Goal: Information Seeking & Learning: Compare options

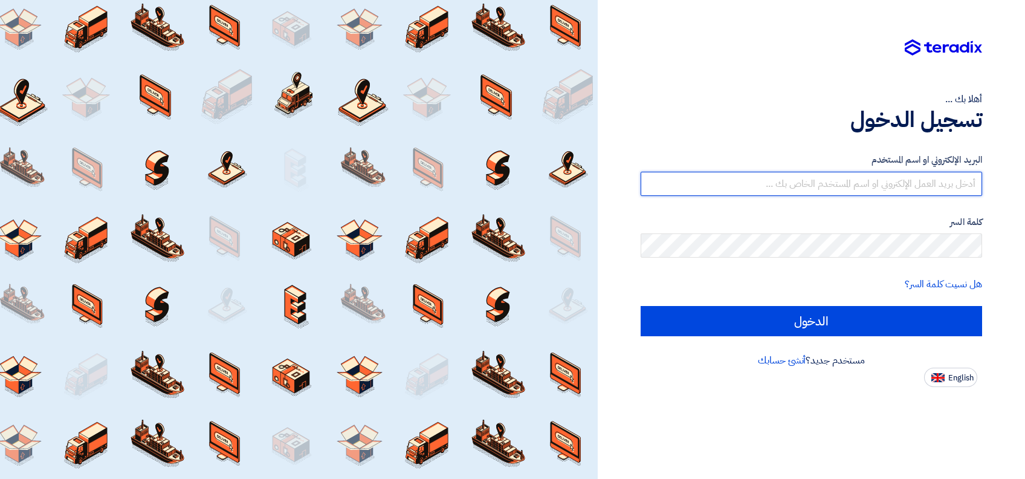
type input "[PERSON_NAME][EMAIL_ADDRESS][DOMAIN_NAME]"
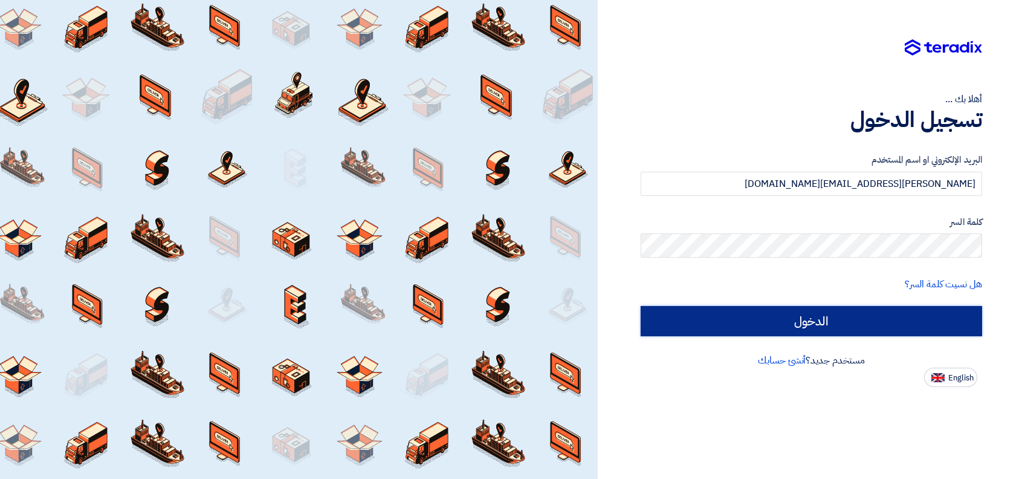
click at [771, 310] on input "الدخول" at bounding box center [812, 321] width 342 height 30
type input "Sign in"
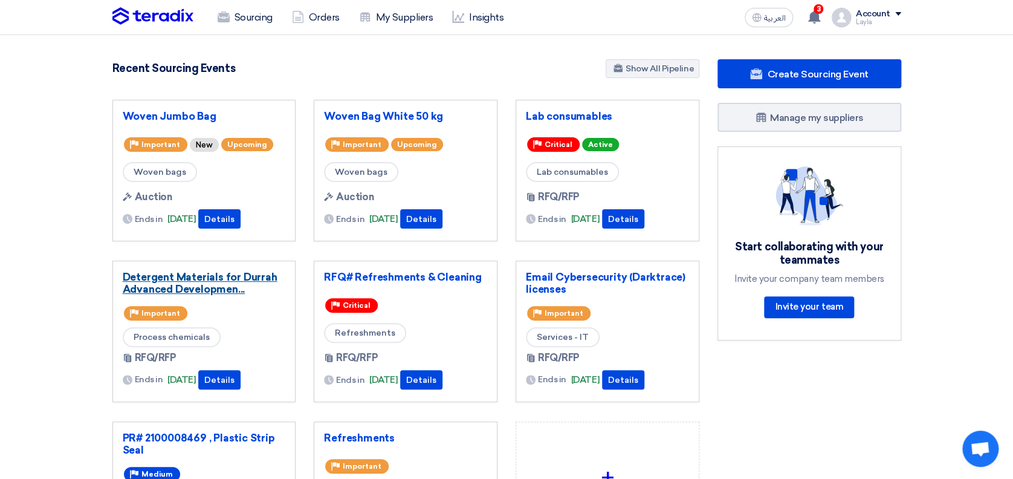
click at [200, 280] on link "Detergent Materials for Durrah Advanced Developmen..." at bounding box center [204, 283] width 163 height 24
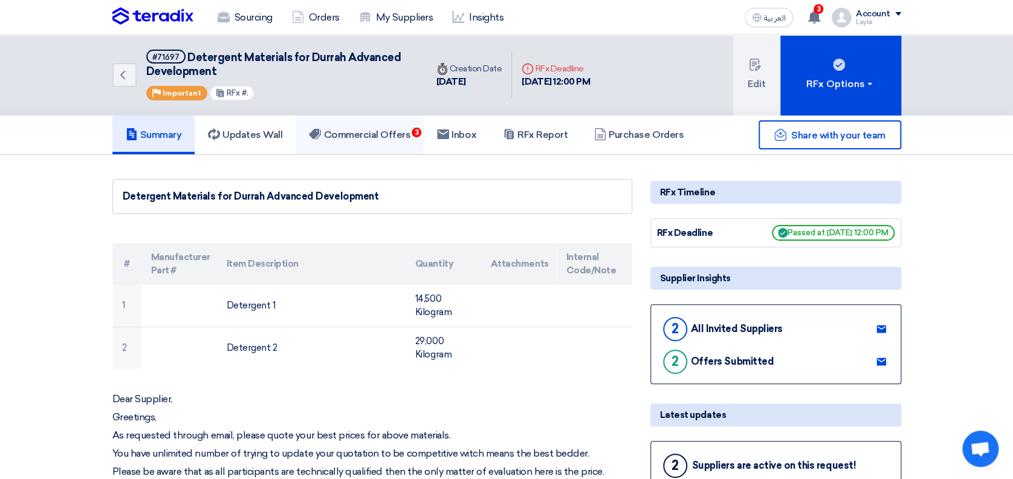
click at [387, 137] on h5 "Commercial Offers 3" at bounding box center [360, 135] width 102 height 12
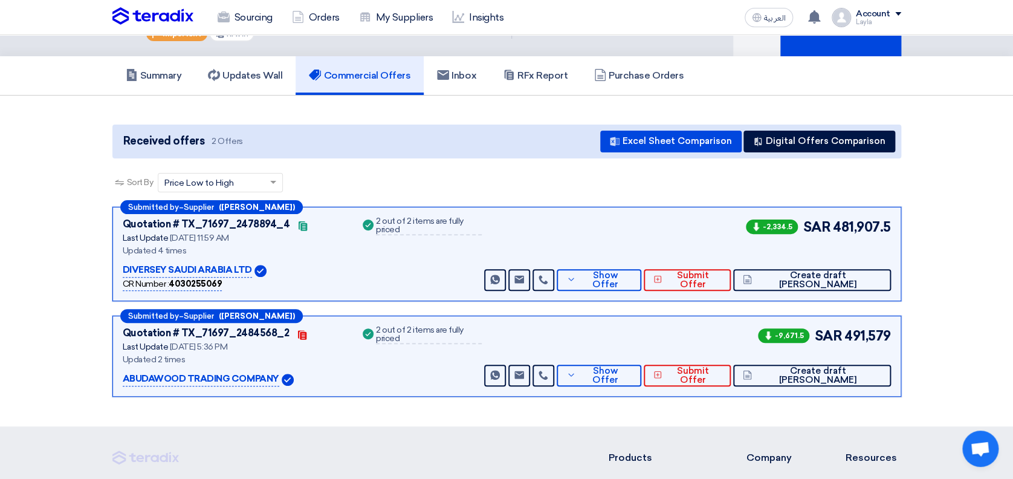
scroll to position [80, 0]
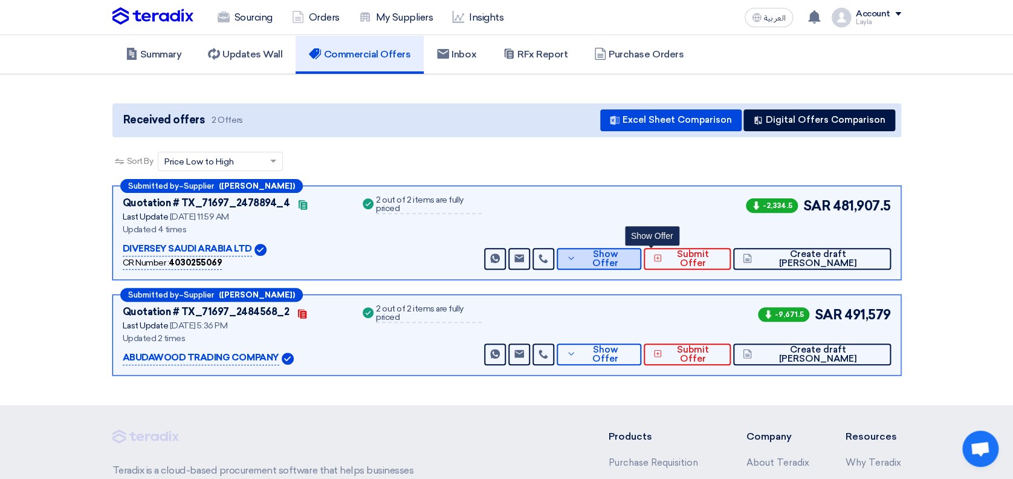
click at [632, 256] on span "Show Offer" at bounding box center [605, 259] width 53 height 18
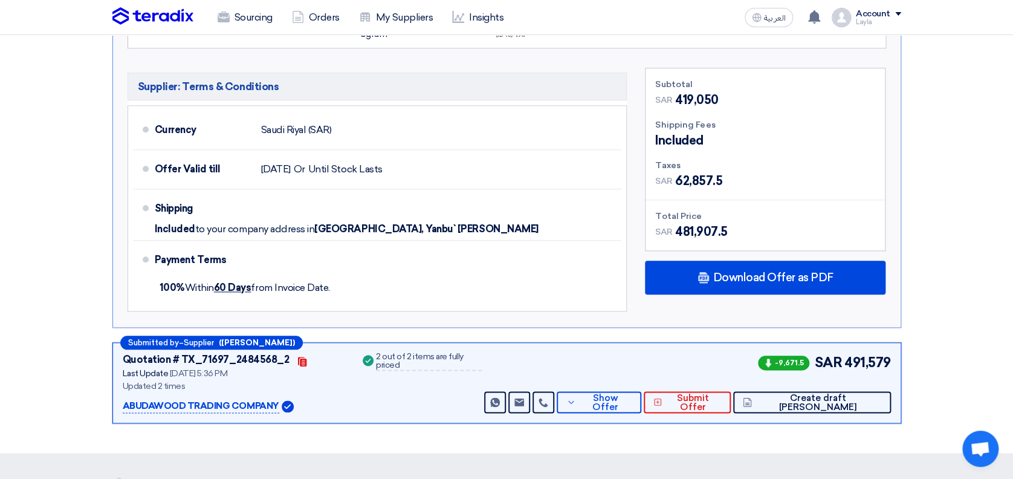
scroll to position [564, 0]
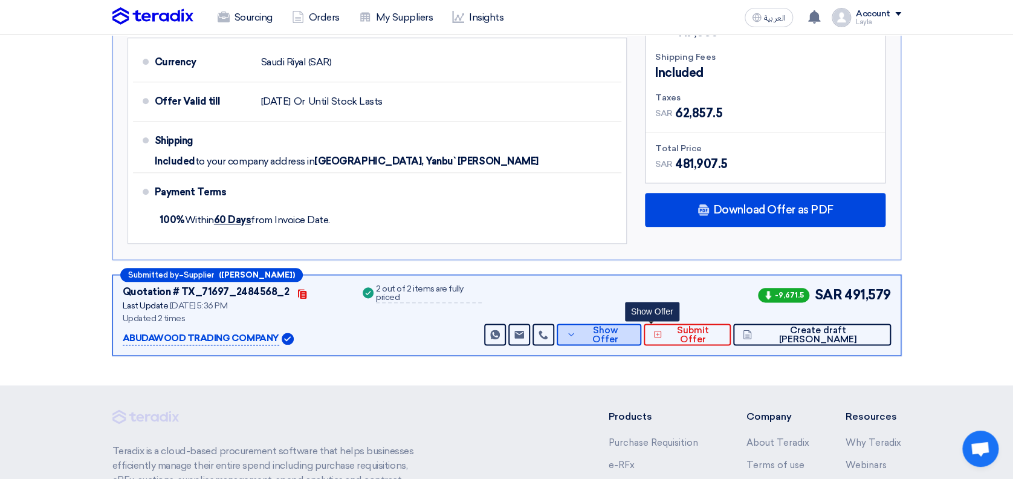
click at [632, 331] on span "Show Offer" at bounding box center [605, 335] width 53 height 18
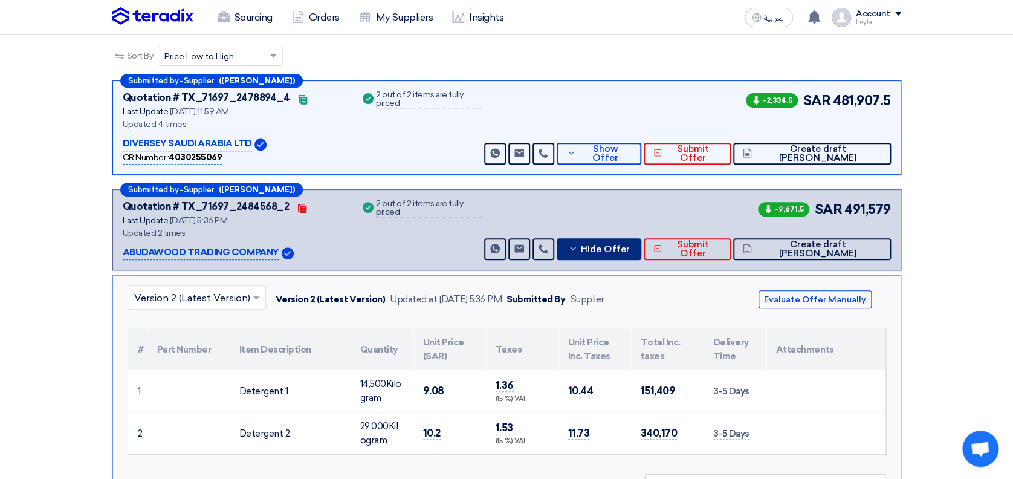
scroll to position [161, 0]
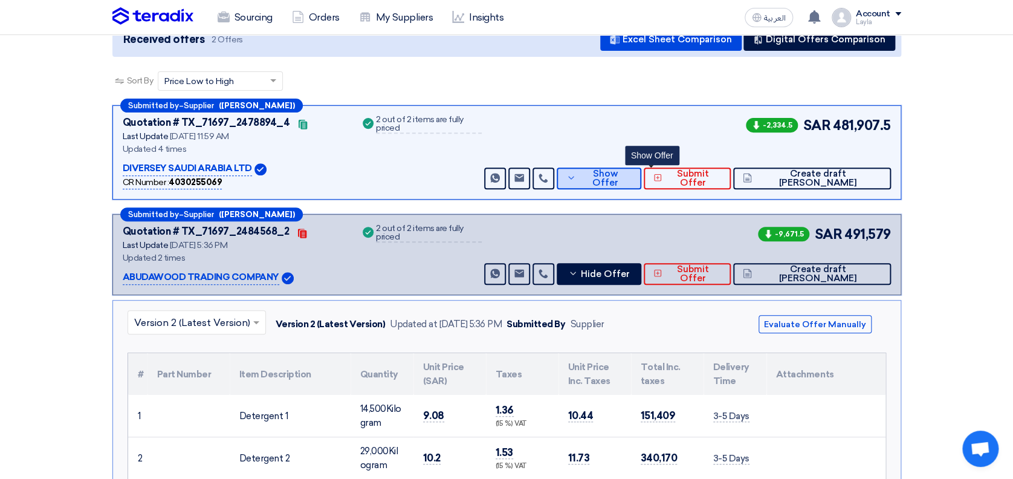
click at [632, 178] on span "Show Offer" at bounding box center [605, 178] width 53 height 18
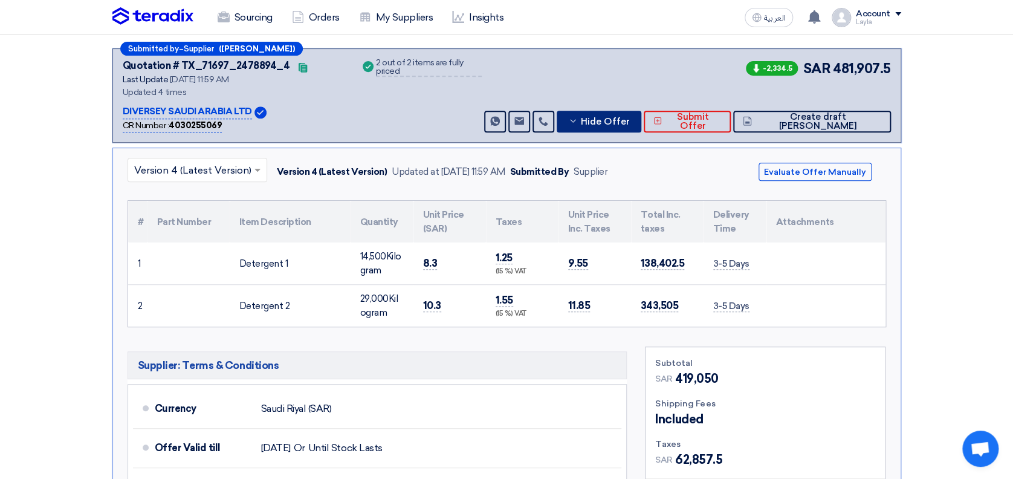
scroll to position [242, 0]
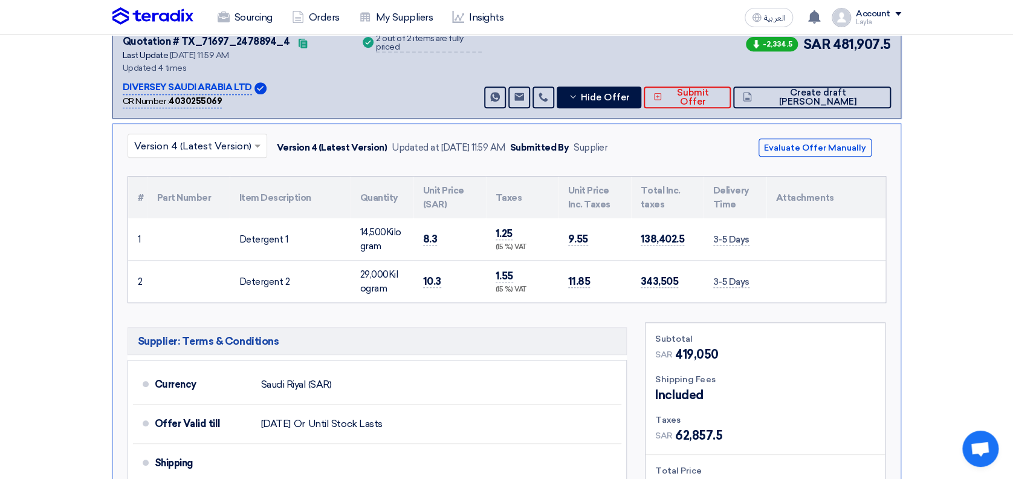
click at [934, 149] on section "Received offers 2 Offers Excel Sheet Comparison Digital Offers Comparison Sort …" at bounding box center [506, 310] width 1013 height 795
click at [952, 213] on section "Received offers 2 Offers Excel Sheet Comparison Digital Offers Comparison Sort …" at bounding box center [506, 310] width 1013 height 795
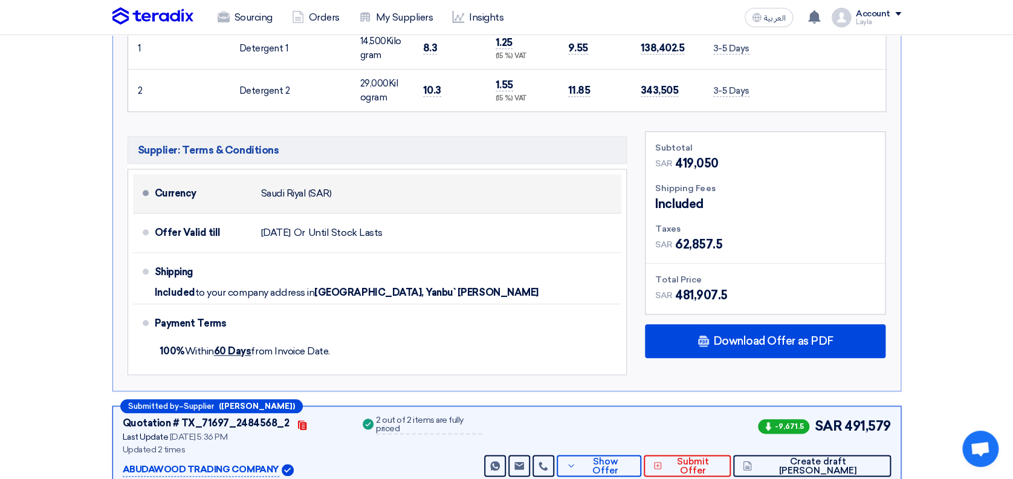
scroll to position [484, 0]
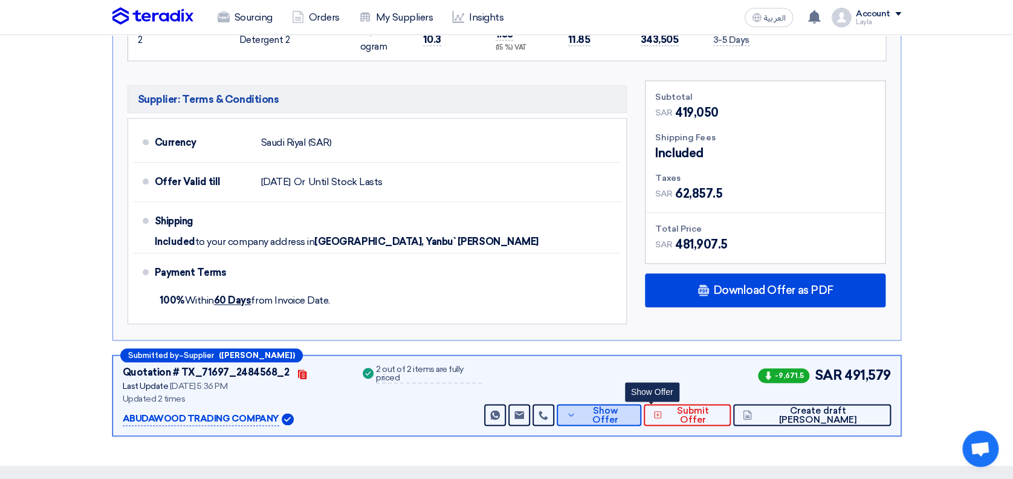
click at [632, 417] on span "Show Offer" at bounding box center [605, 415] width 53 height 18
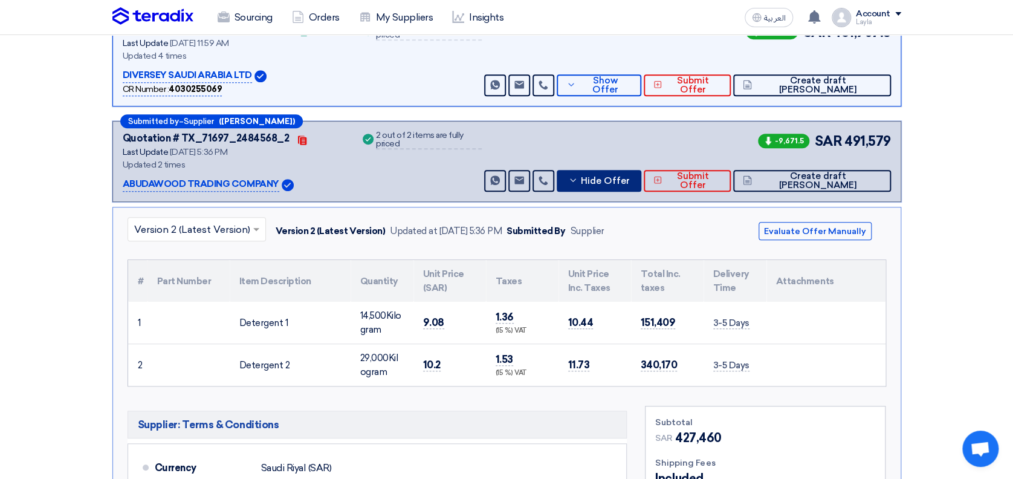
scroll to position [161, 0]
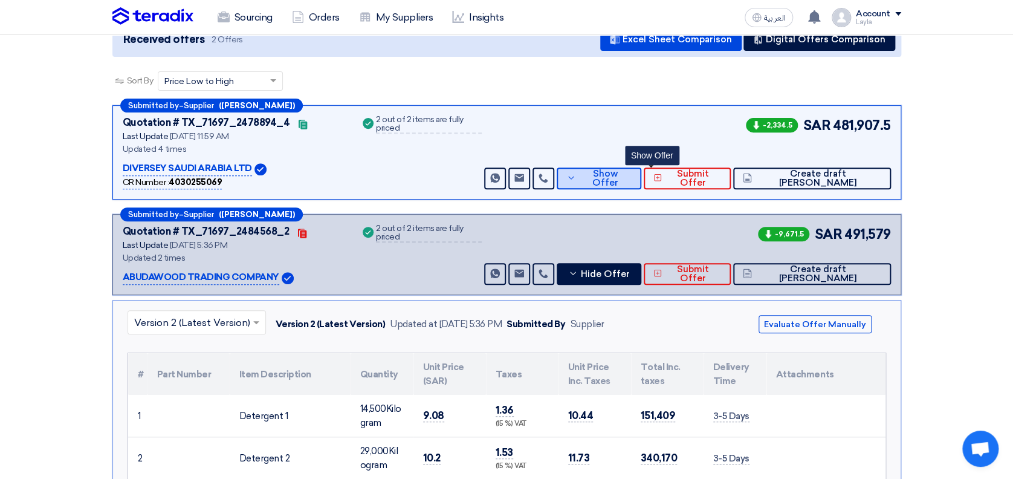
click at [576, 175] on icon at bounding box center [571, 178] width 10 height 10
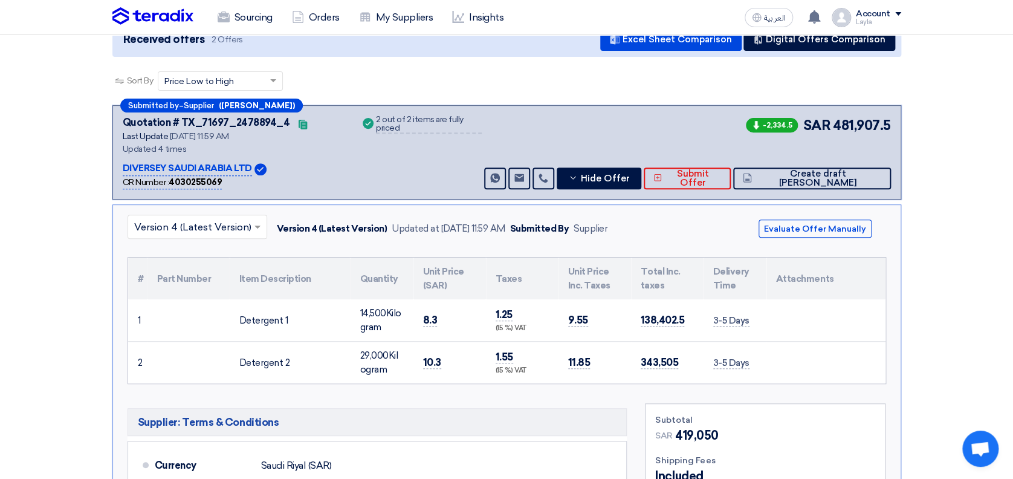
click at [949, 281] on section "Received offers 2 Offers Excel Sheet Comparison Digital Offers Comparison Sort …" at bounding box center [506, 391] width 1013 height 795
click at [932, 175] on section "Received offers 2 Offers Excel Sheet Comparison Digital Offers Comparison Sort …" at bounding box center [506, 391] width 1013 height 795
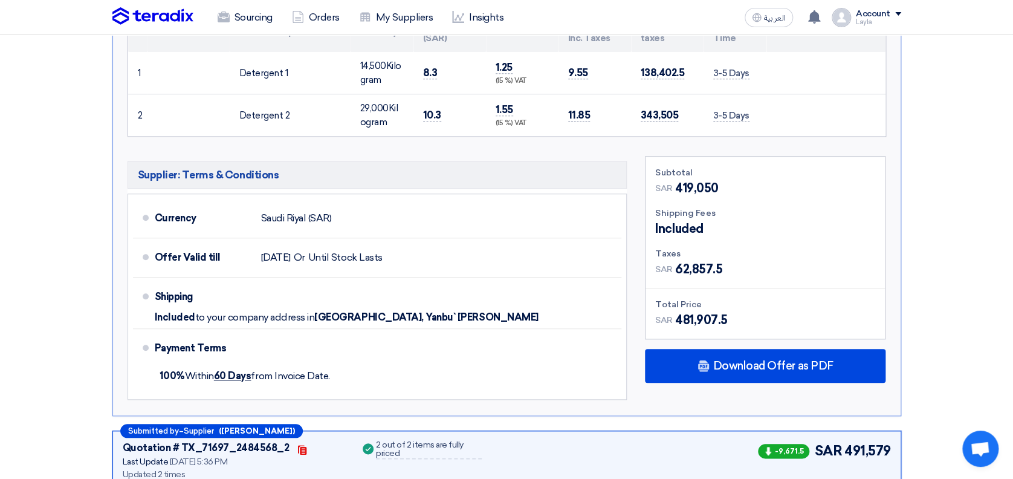
scroll to position [564, 0]
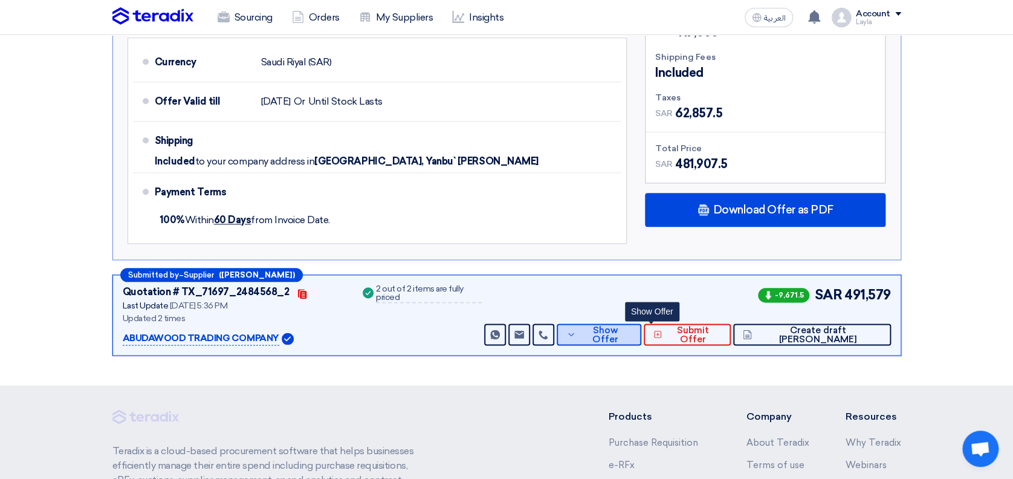
click at [632, 330] on span "Show Offer" at bounding box center [605, 335] width 53 height 18
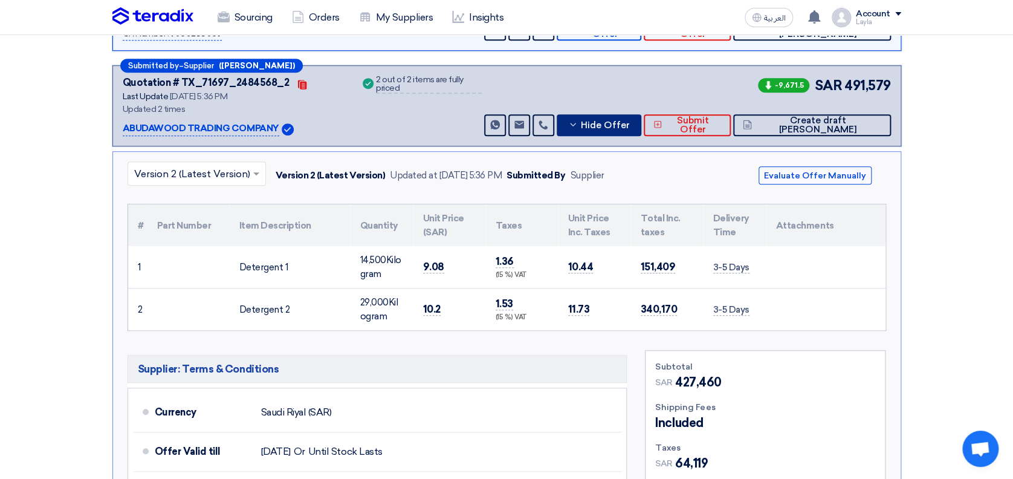
scroll to position [242, 0]
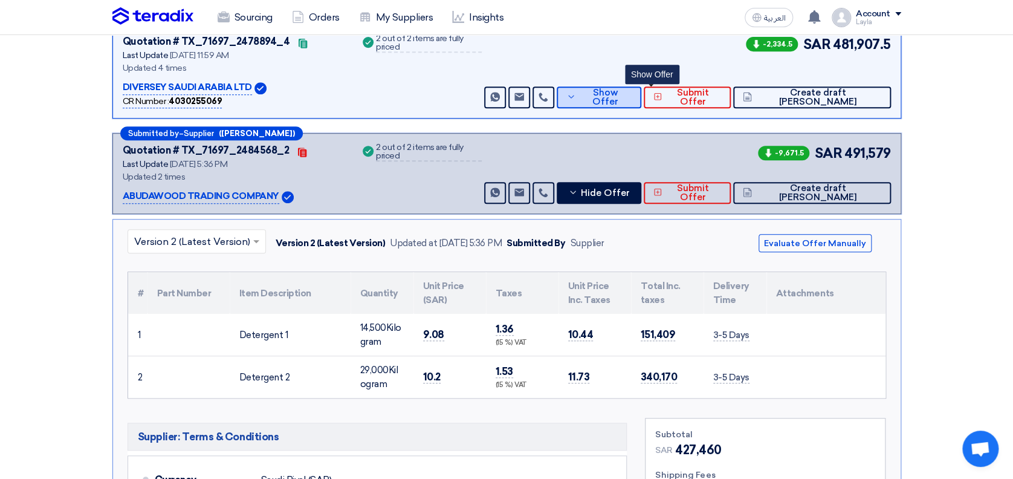
click at [632, 93] on span "Show Offer" at bounding box center [605, 97] width 53 height 18
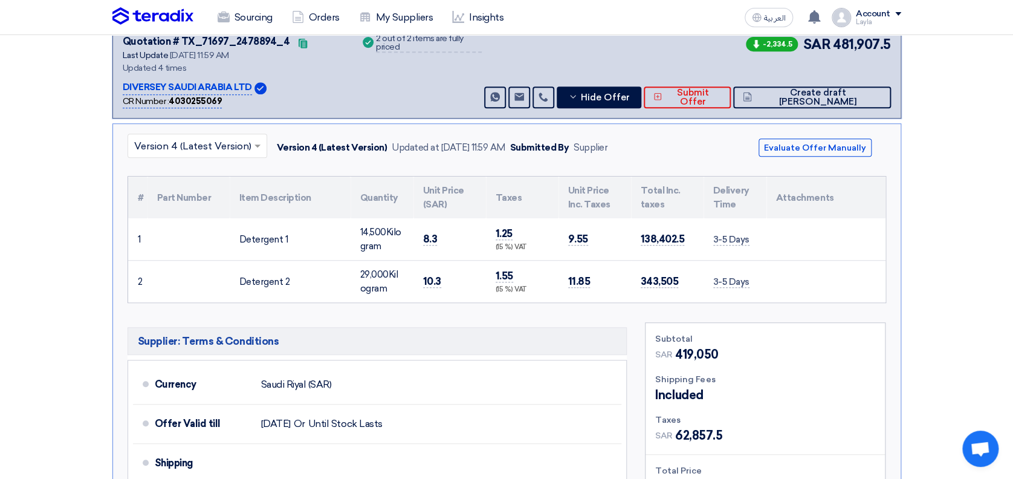
drag, startPoint x: 937, startPoint y: 116, endPoint x: 962, endPoint y: 126, distance: 27.2
click at [955, 122] on section "Received offers 2 Offers Excel Sheet Comparison Digital Offers Comparison Sort …" at bounding box center [506, 310] width 1013 height 795
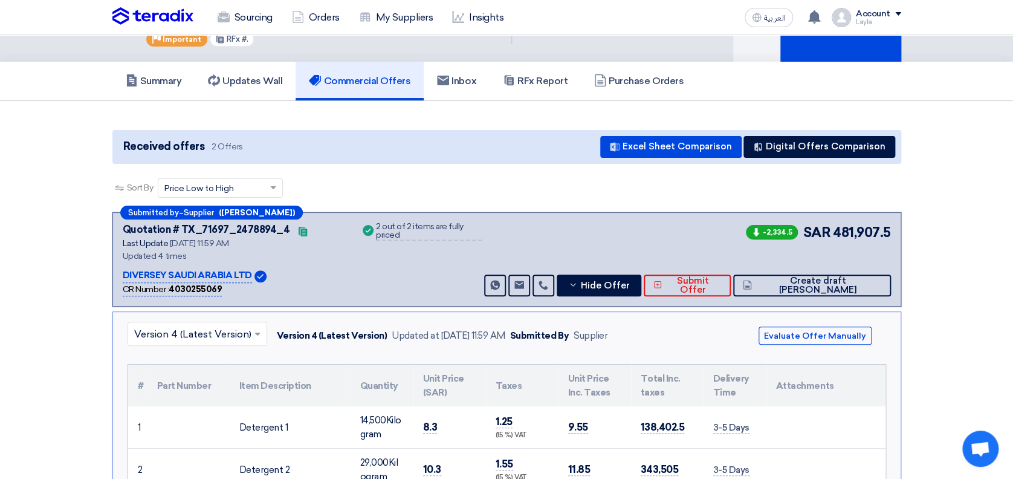
scroll to position [0, 0]
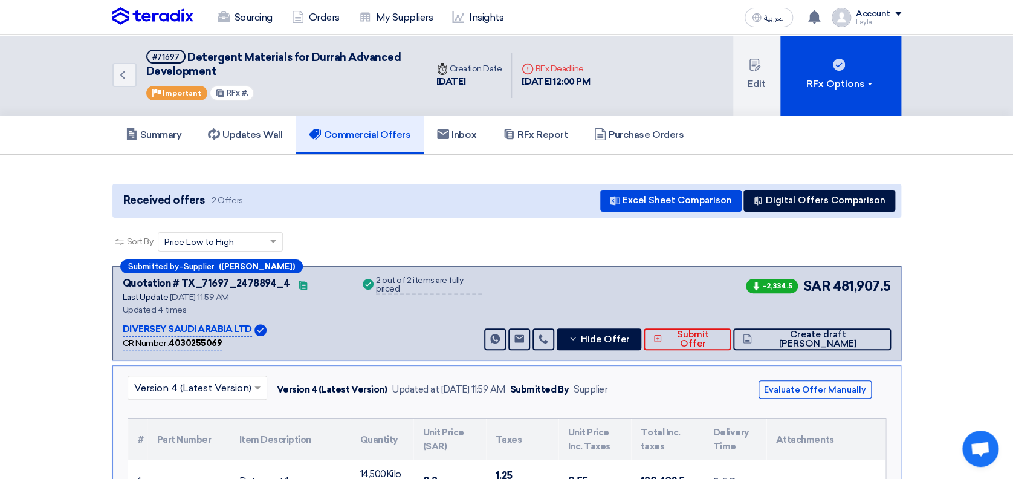
click at [997, 150] on div "Summary Updates Wall Commercial Offers Inbox RFx Report Purchase Orders" at bounding box center [506, 134] width 1013 height 39
click at [127, 73] on icon "Back" at bounding box center [122, 75] width 15 height 15
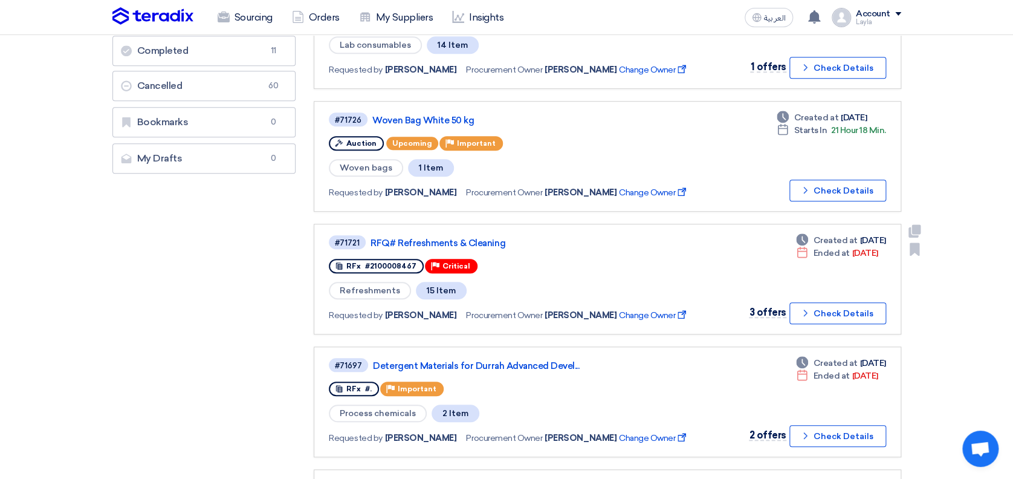
scroll to position [403, 0]
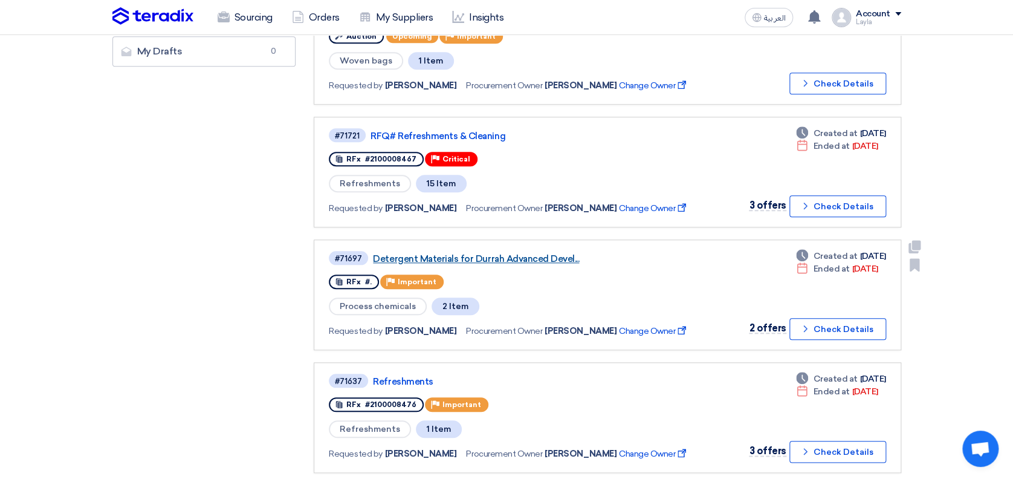
click at [381, 256] on link "Detergent Materials for Durrah Advanced Devel..." at bounding box center [524, 258] width 302 height 11
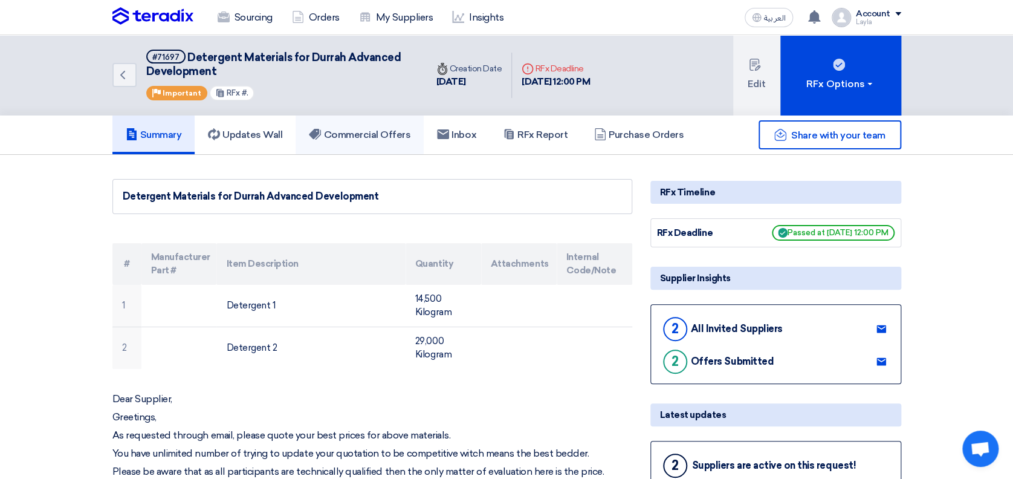
click at [360, 143] on link "Commercial Offers" at bounding box center [360, 134] width 128 height 39
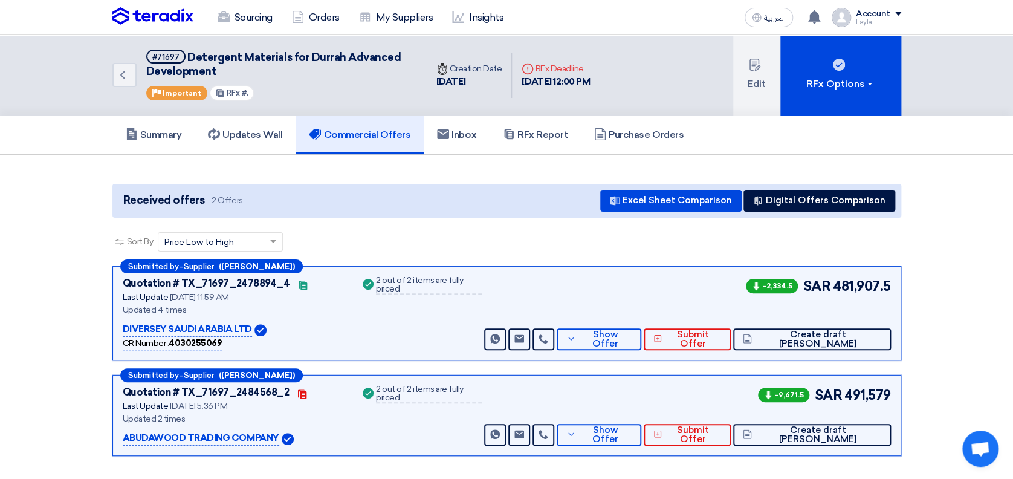
click at [401, 218] on app-buyer-offers "Received offers 2 Offers Excel Sheet Comparison Digital Offers Comparison Sort …" at bounding box center [506, 322] width 789 height 277
click at [465, 225] on app-buyer-offers "Received offers 2 Offers Excel Sheet Comparison Digital Offers Comparison Sort …" at bounding box center [506, 322] width 789 height 277
click at [434, 248] on div "Sort By Sort by × Price Low to High ×" at bounding box center [506, 249] width 789 height 34
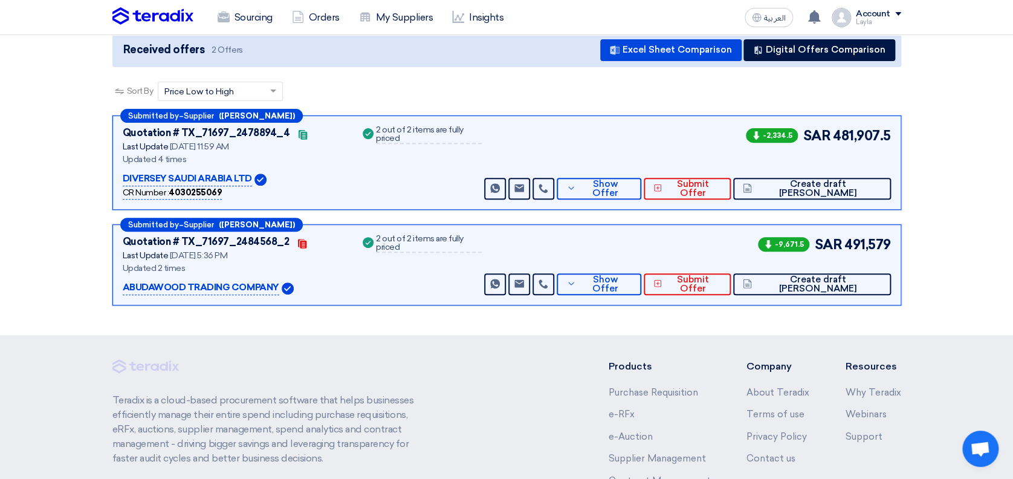
scroll to position [161, 0]
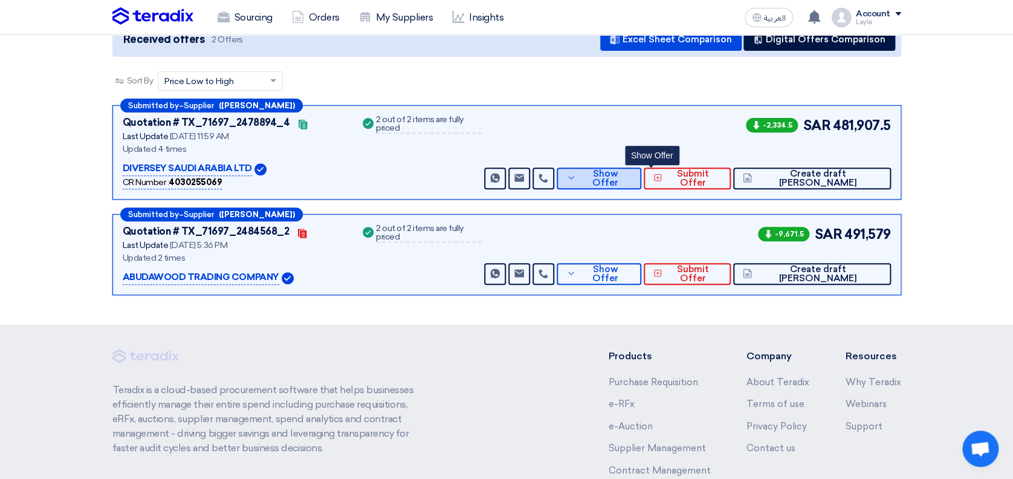
click at [632, 174] on span "Show Offer" at bounding box center [605, 178] width 53 height 18
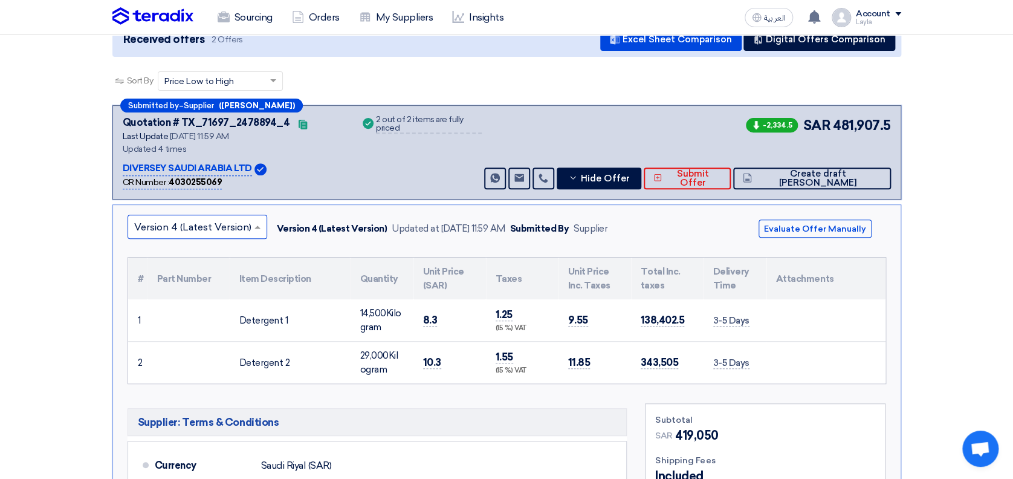
click at [242, 221] on input "text" at bounding box center [191, 228] width 114 height 20
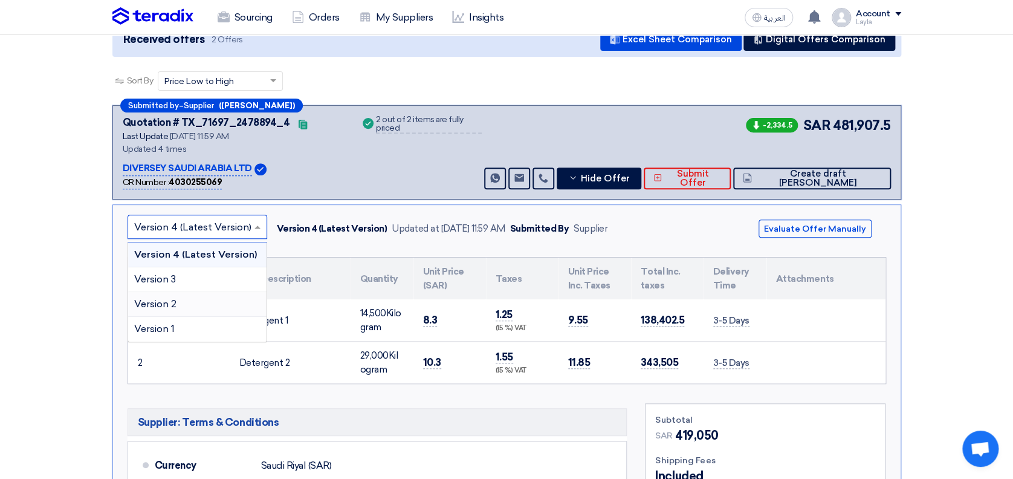
click at [206, 305] on div "Version 2" at bounding box center [197, 304] width 138 height 25
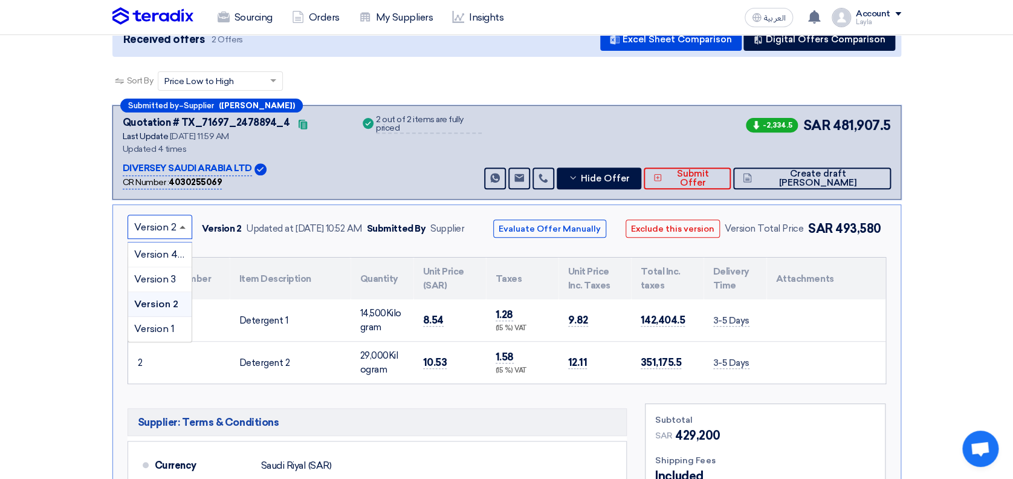
click at [184, 225] on span at bounding box center [183, 226] width 6 height 3
click at [167, 274] on span "Version 3" at bounding box center [155, 278] width 42 height 11
click at [184, 220] on span at bounding box center [183, 226] width 15 height 15
click at [170, 250] on span "Version 4 (Latest Version)" at bounding box center [192, 253] width 117 height 11
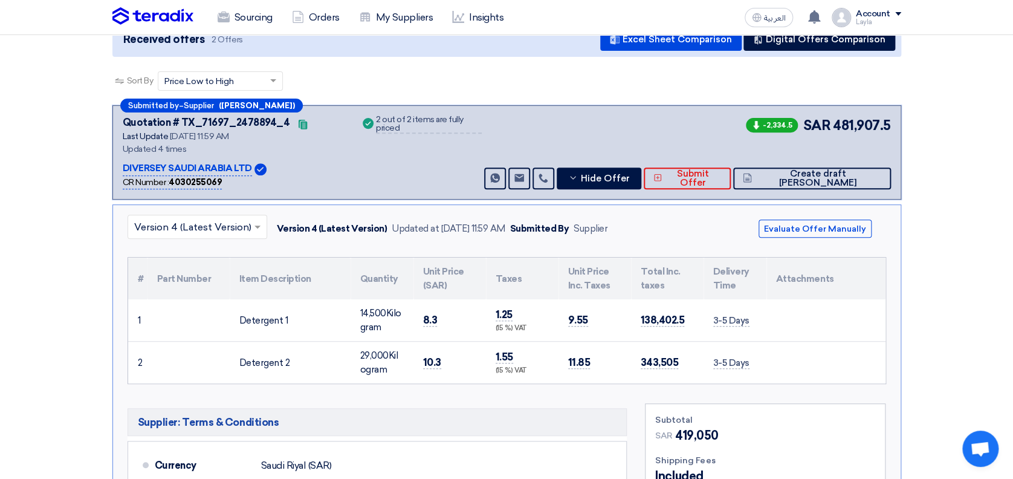
click at [988, 294] on section "Received offers 2 Offers Excel Sheet Comparison Digital Offers Comparison Sort …" at bounding box center [506, 391] width 1013 height 795
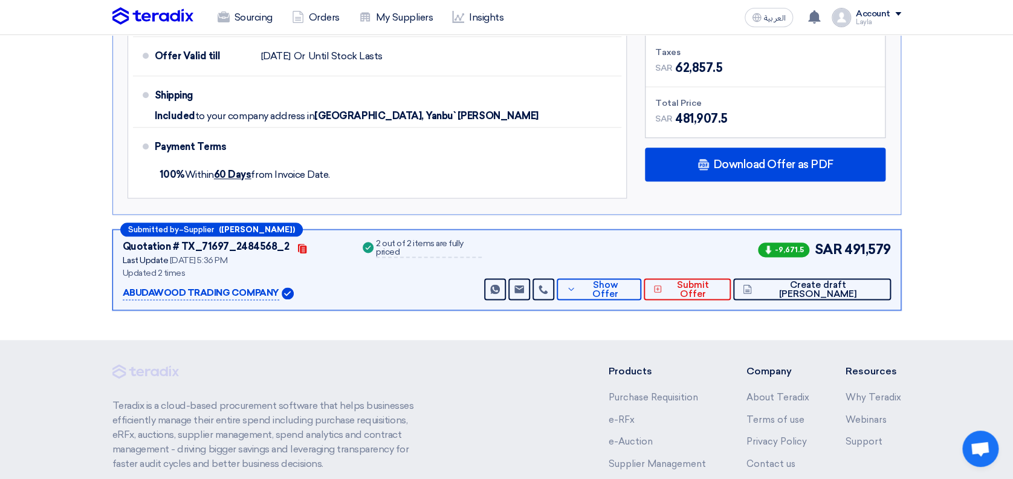
scroll to position [635, 0]
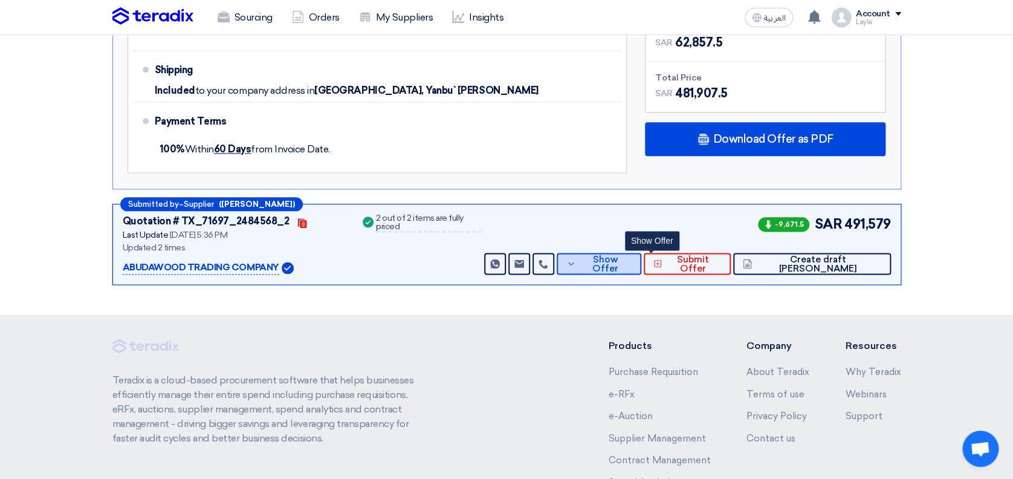
click at [632, 261] on span "Show Offer" at bounding box center [605, 264] width 53 height 18
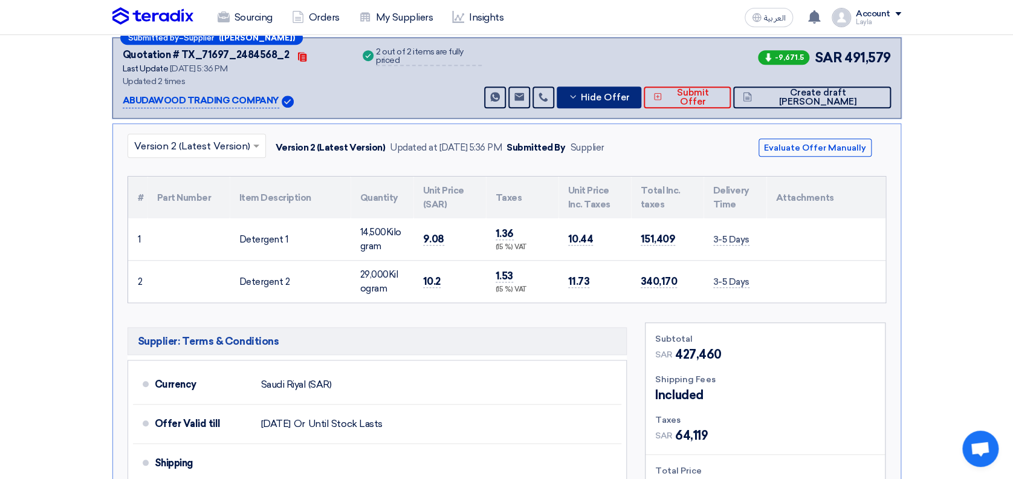
scroll to position [313, 0]
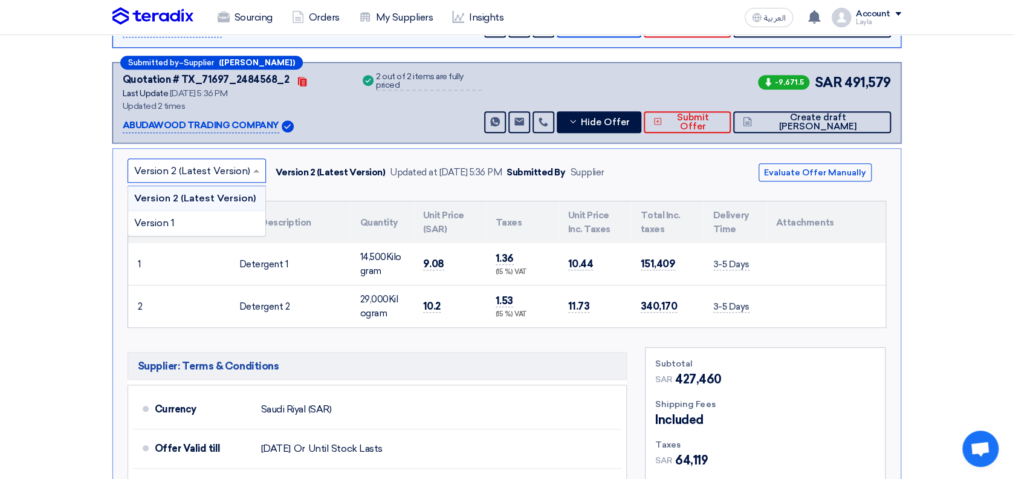
click at [227, 168] on input "text" at bounding box center [190, 171] width 113 height 20
click at [210, 220] on div "Version 1" at bounding box center [196, 223] width 137 height 24
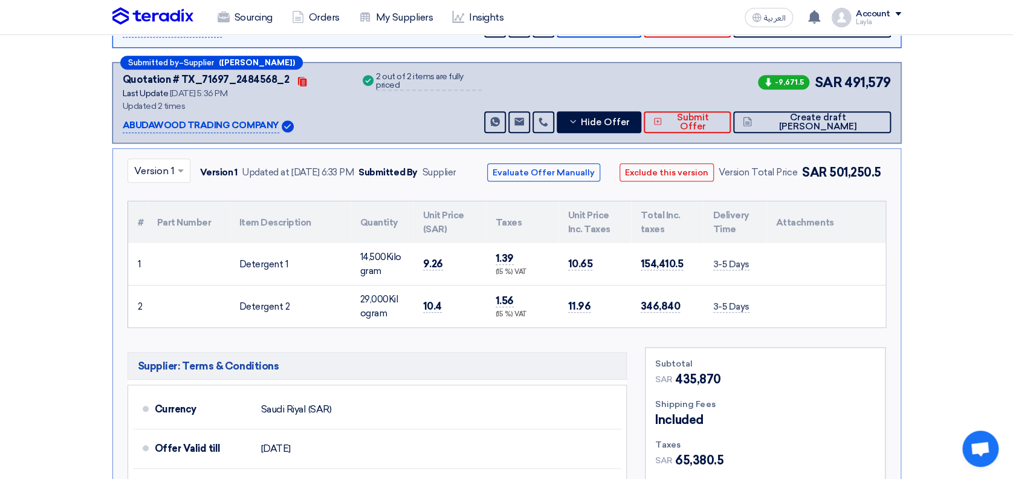
click at [973, 226] on section "Received offers 2 Offers Excel Sheet Comparison Digital Offers Comparison Sort …" at bounding box center [506, 237] width 1013 height 790
click at [177, 169] on span at bounding box center [182, 170] width 15 height 15
click at [174, 195] on span "Version 2 (Latest Version)" at bounding box center [192, 197] width 116 height 11
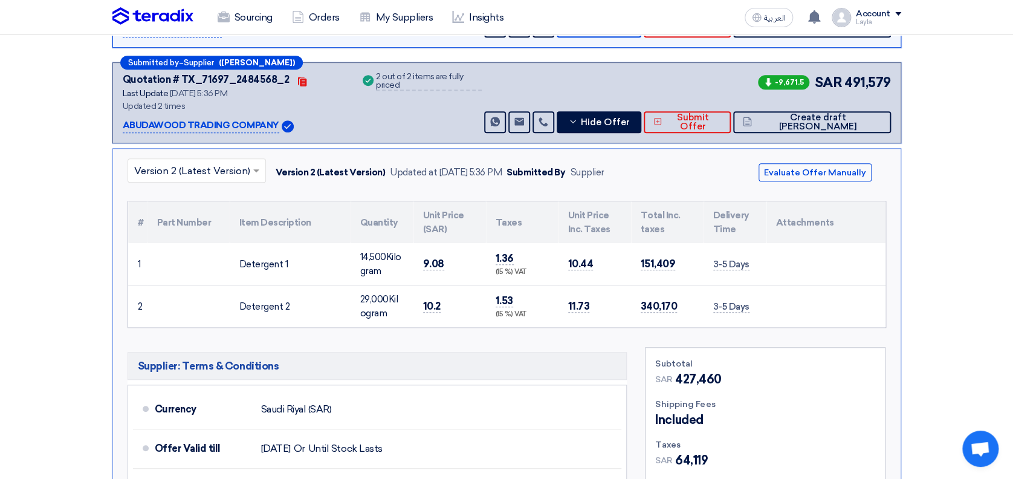
click at [972, 260] on section "Received offers 2 Offers Excel Sheet Comparison Digital Offers Comparison Sort …" at bounding box center [506, 237] width 1013 height 790
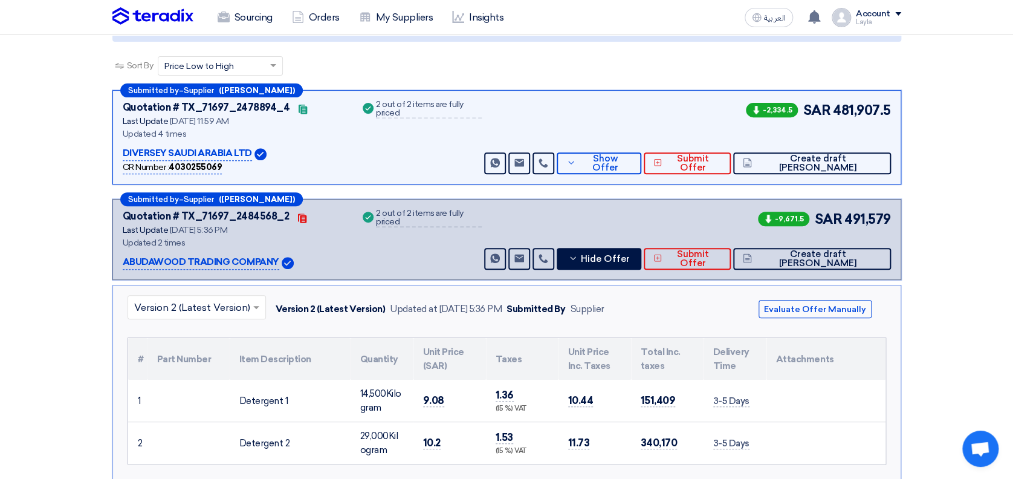
scroll to position [151, 0]
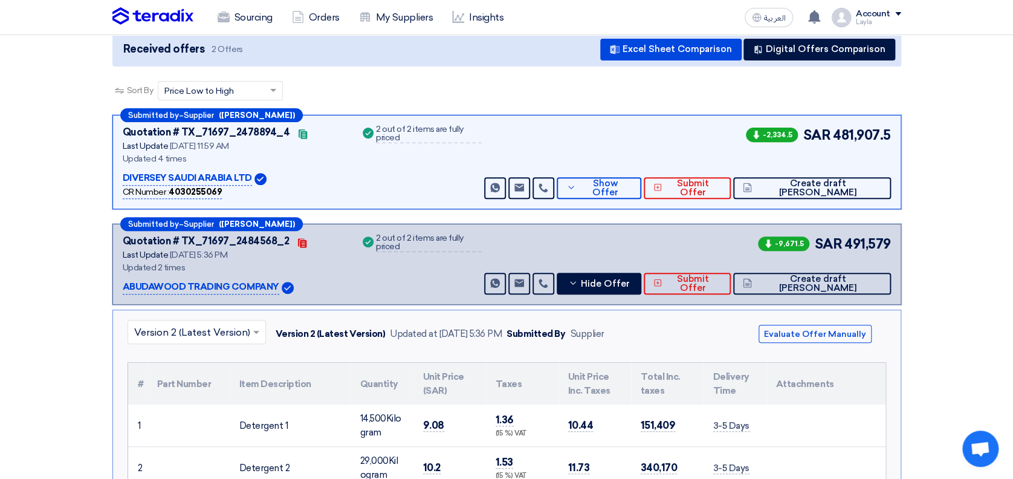
click at [963, 235] on section "Received offers 2 Offers Excel Sheet Comparison Digital Offers Comparison Sort …" at bounding box center [506, 399] width 1013 height 790
click at [938, 213] on section "Received offers 2 Offers Excel Sheet Comparison Digital Offers Comparison Sort …" at bounding box center [506, 399] width 1013 height 790
click at [235, 173] on p "DIVERSEY SAUDI ARABIA LTD" at bounding box center [187, 178] width 129 height 15
click at [225, 126] on div "Quotation # TX_71697_2478894_4" at bounding box center [206, 132] width 167 height 15
click at [365, 97] on div "Sort By Sort by × Price Low to High ×" at bounding box center [506, 98] width 789 height 34
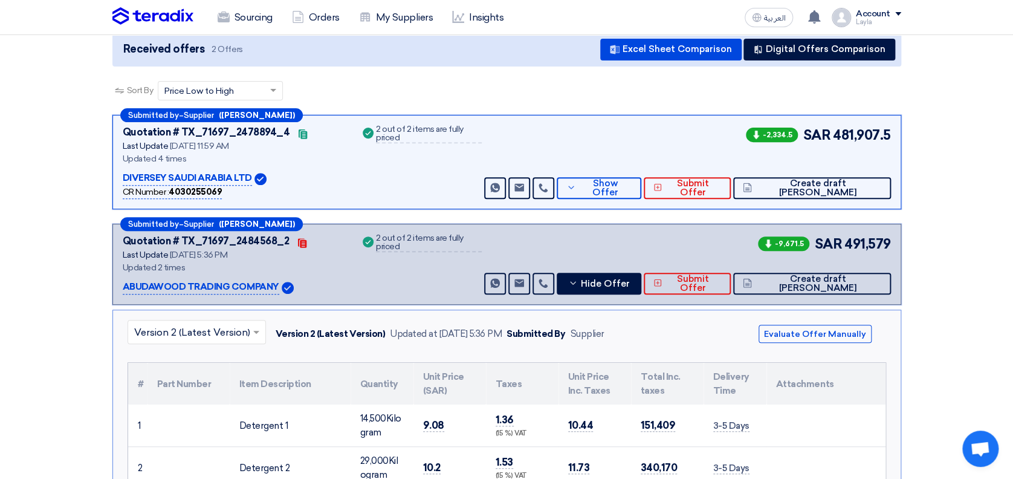
click at [435, 128] on div "2 out of 2 items are fully priced" at bounding box center [429, 134] width 106 height 18
click at [1006, 141] on section "Received offers 2 Offers Excel Sheet Comparison Digital Offers Comparison Sort …" at bounding box center [506, 399] width 1013 height 790
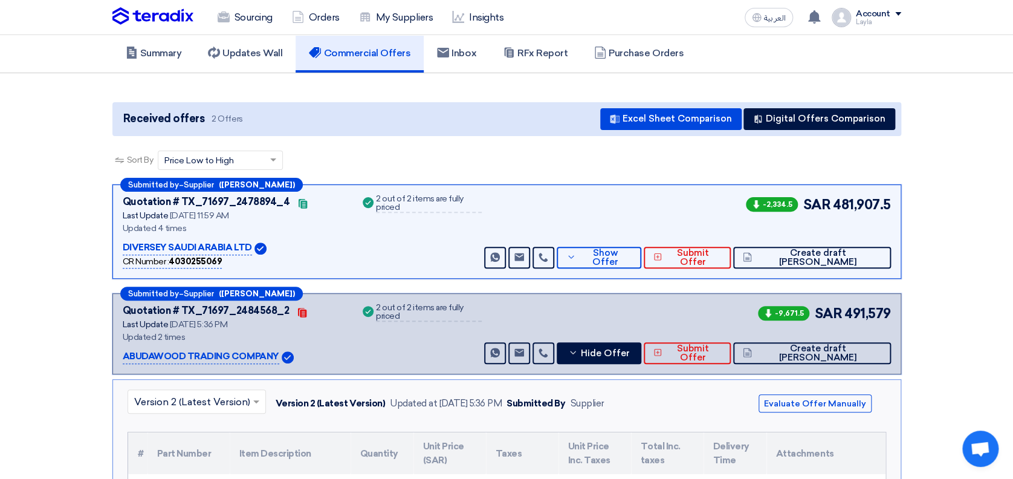
scroll to position [80, 0]
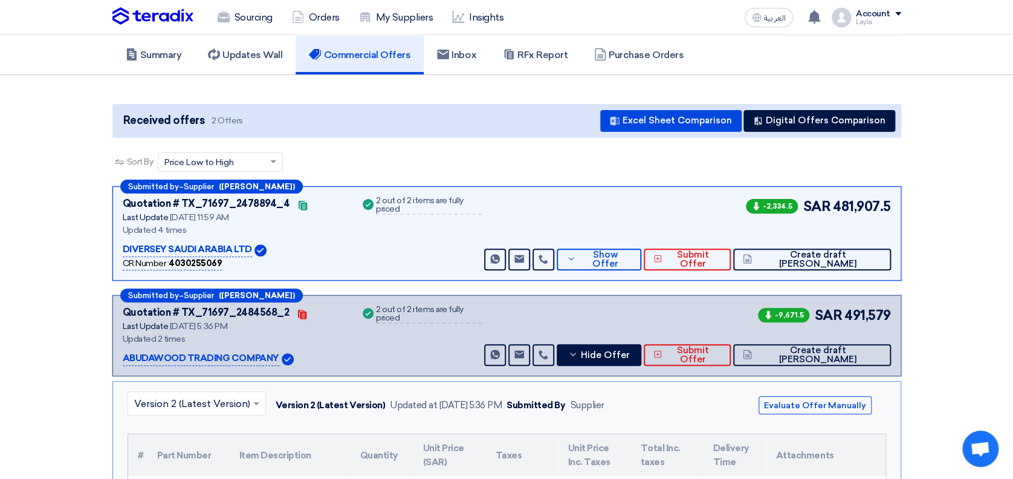
click at [1006, 156] on section "Received offers 2 Offers Excel Sheet Comparison Digital Offers Comparison Sort …" at bounding box center [506, 470] width 1013 height 790
click at [641, 251] on button "Show Offer" at bounding box center [599, 259] width 84 height 22
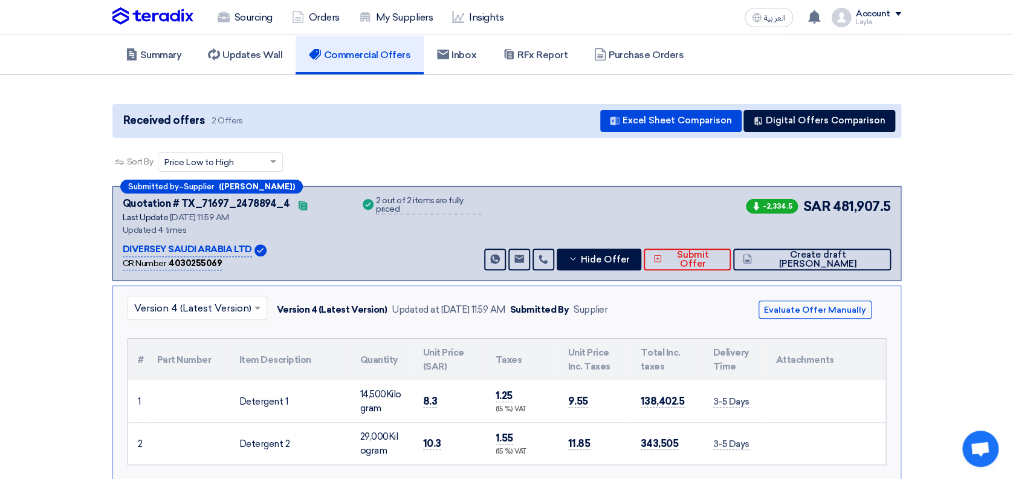
click at [159, 230] on div "Updated 4 times" at bounding box center [235, 230] width 224 height 13
click at [413, 245] on div "Success 2 out of 2 items are fully priced" at bounding box center [421, 233] width 122 height 74
click at [920, 244] on section "Received offers 2 Offers Excel Sheet Comparison Digital Offers Comparison Sort …" at bounding box center [506, 472] width 1013 height 795
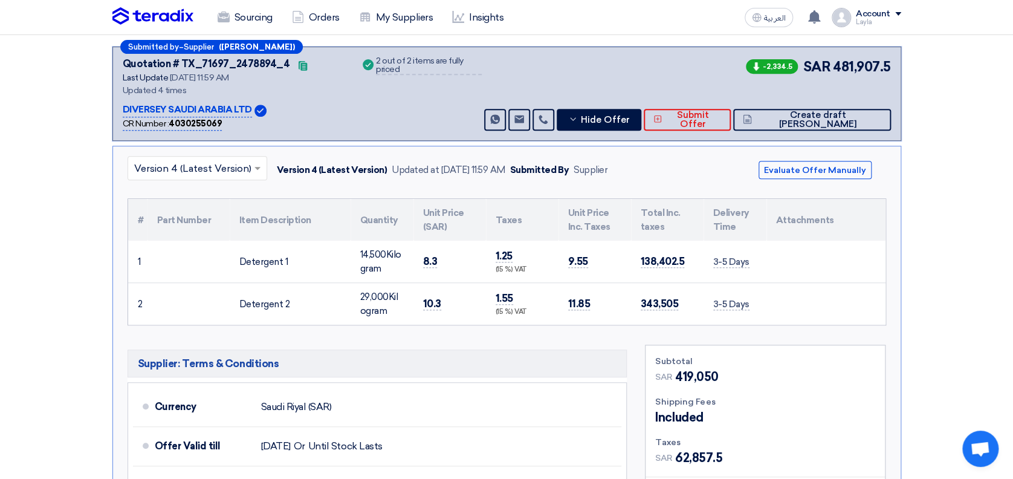
scroll to position [241, 0]
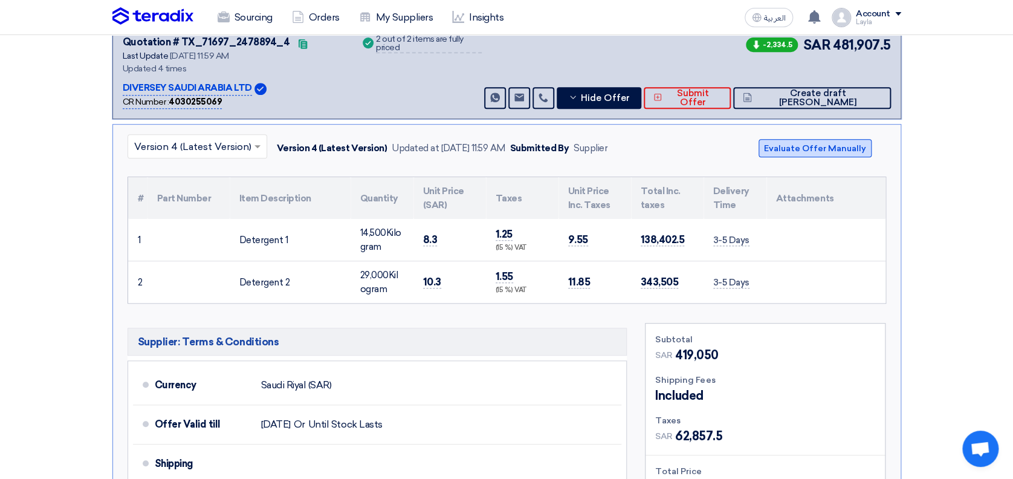
click at [828, 149] on button "Evaluate Offer Manually" at bounding box center [815, 148] width 113 height 18
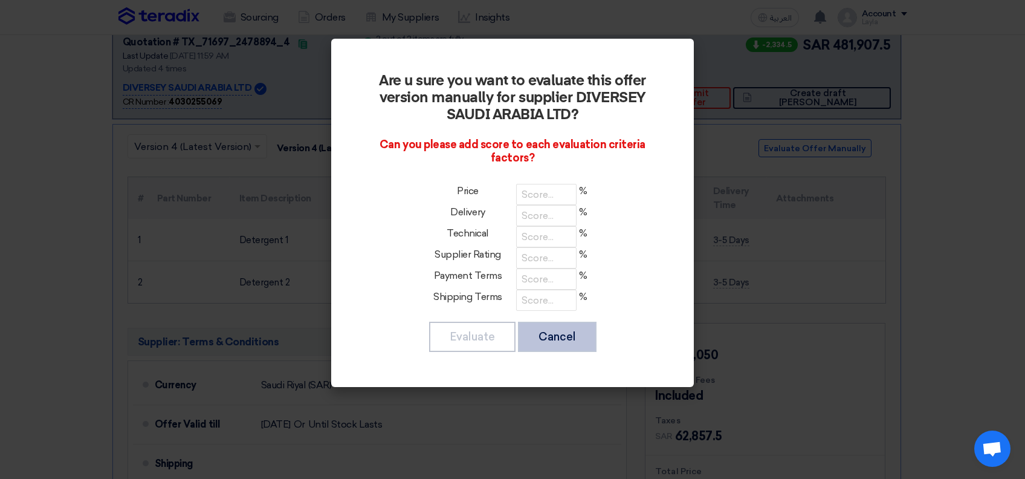
click at [570, 332] on button "Cancel" at bounding box center [557, 337] width 79 height 30
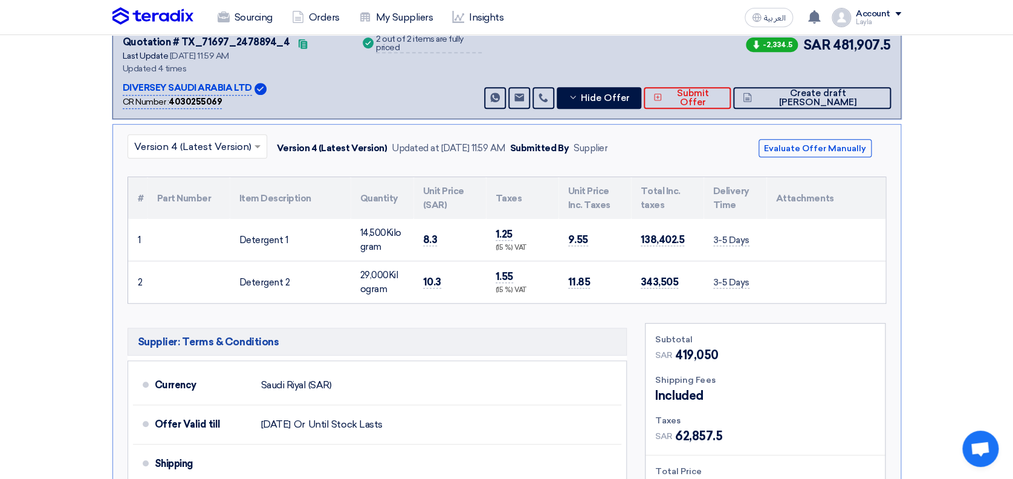
click at [234, 146] on input "text" at bounding box center [191, 147] width 114 height 20
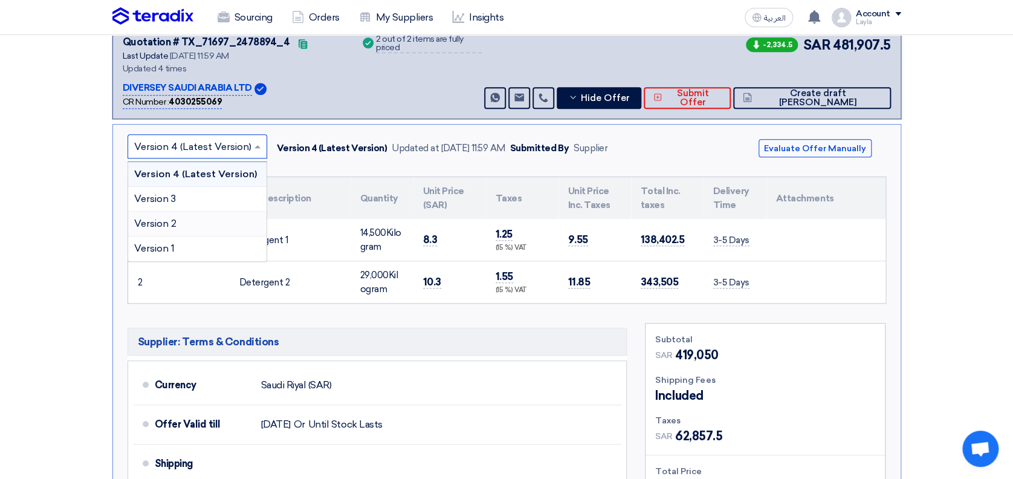
click at [209, 235] on div "Version 4 (Latest Version) Version 3 Version 2 Version 1" at bounding box center [197, 211] width 138 height 99
click at [209, 241] on div "Version 1" at bounding box center [197, 248] width 138 height 24
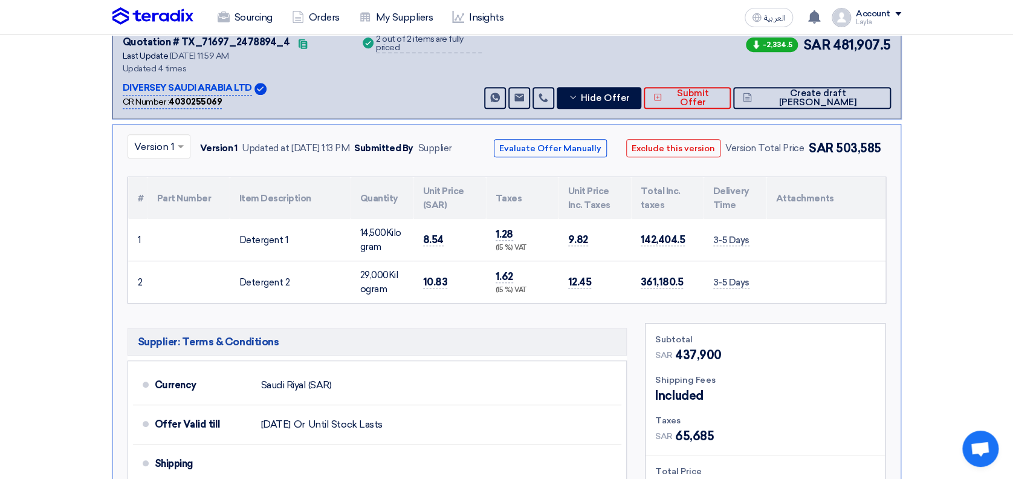
click at [936, 244] on section "Received offers 2 Offers Excel Sheet Comparison Digital Offers Comparison Sort …" at bounding box center [506, 311] width 1013 height 795
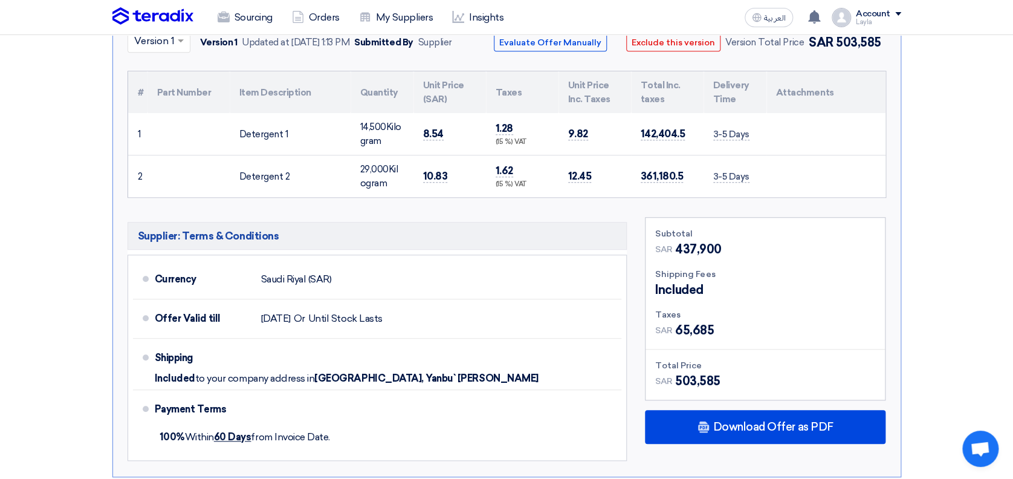
scroll to position [322, 0]
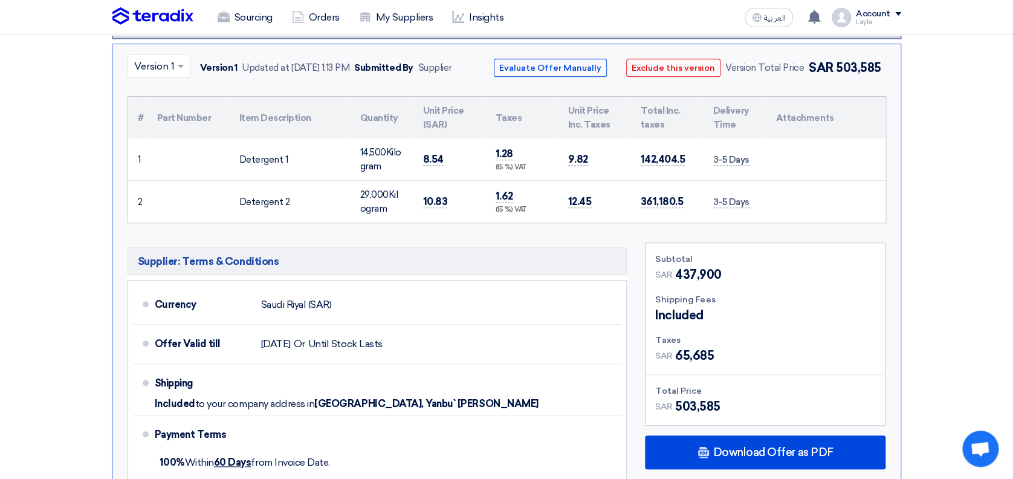
click at [161, 68] on input "text" at bounding box center [152, 67] width 37 height 20
click at [166, 95] on span "Version 4 (Latest Version)" at bounding box center [192, 93] width 117 height 11
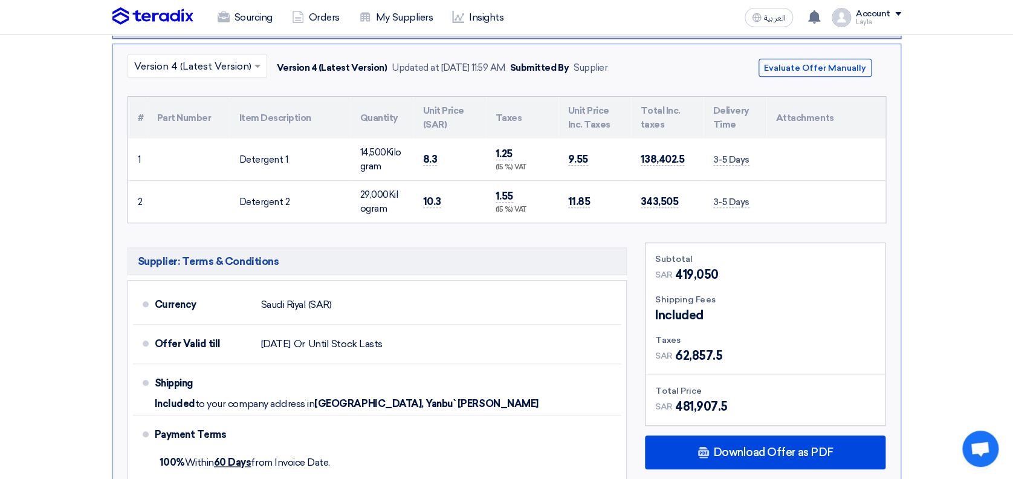
click at [996, 261] on section "Received offers 2 Offers Excel Sheet Comparison Digital Offers Comparison Sort …" at bounding box center [506, 230] width 1013 height 795
click at [991, 251] on section "Received offers 2 Offers Excel Sheet Comparison Digital Offers Comparison Sort …" at bounding box center [506, 230] width 1013 height 795
click at [978, 229] on section "Received offers 2 Offers Excel Sheet Comparison Digital Offers Comparison Sort …" at bounding box center [506, 230] width 1013 height 795
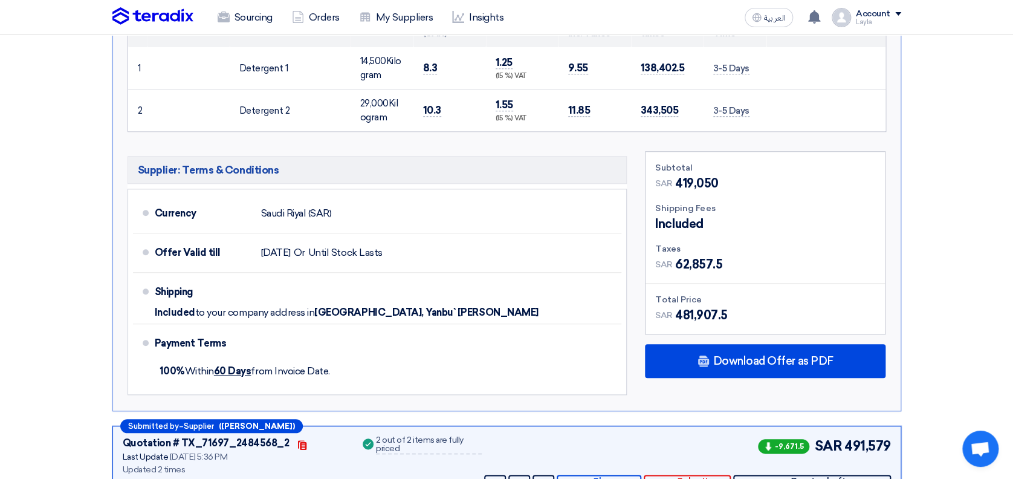
scroll to position [483, 0]
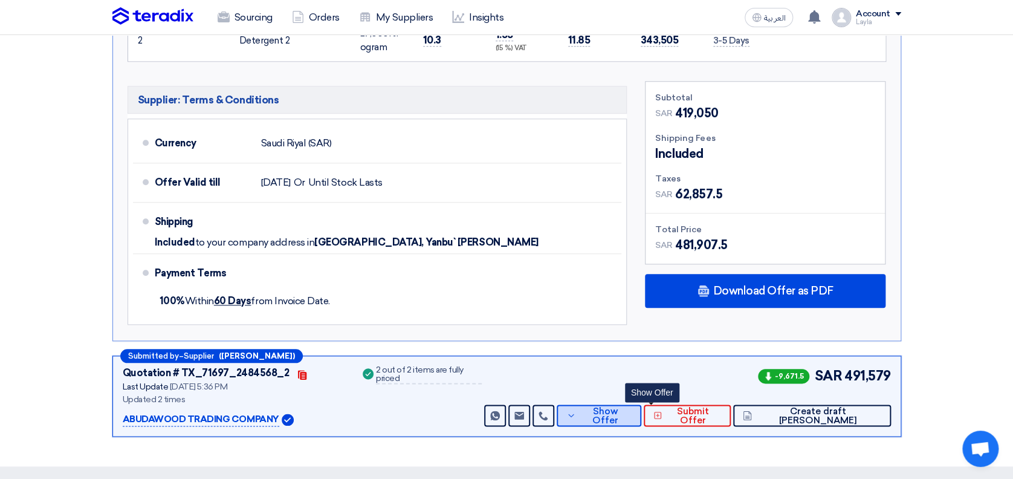
click at [612, 414] on button "Show Offer" at bounding box center [599, 415] width 84 height 22
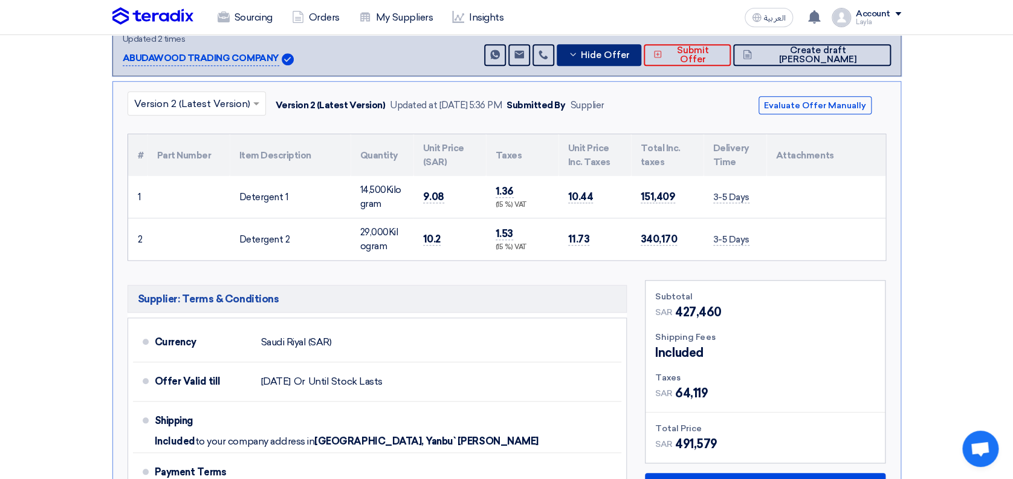
scroll to position [322, 0]
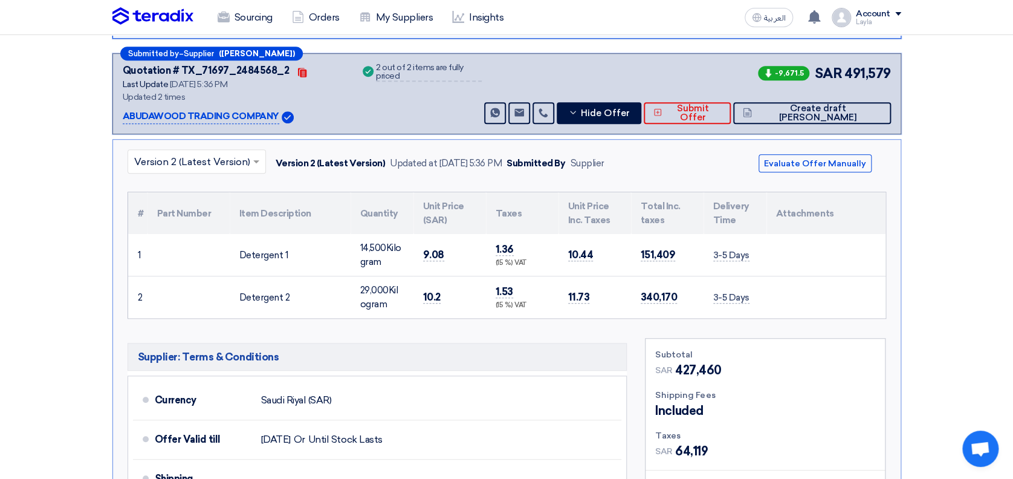
click at [237, 153] on input "text" at bounding box center [190, 162] width 113 height 20
click at [222, 211] on div "Version 1" at bounding box center [196, 214] width 137 height 24
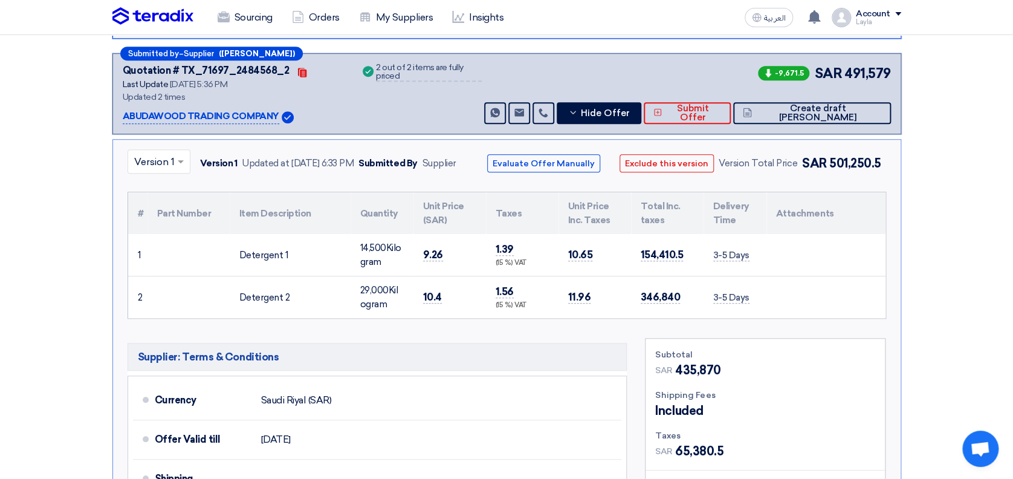
click at [941, 223] on section "Received offers 2 Offers Excel Sheet Comparison Digital Offers Comparison Sort …" at bounding box center [506, 228] width 1013 height 790
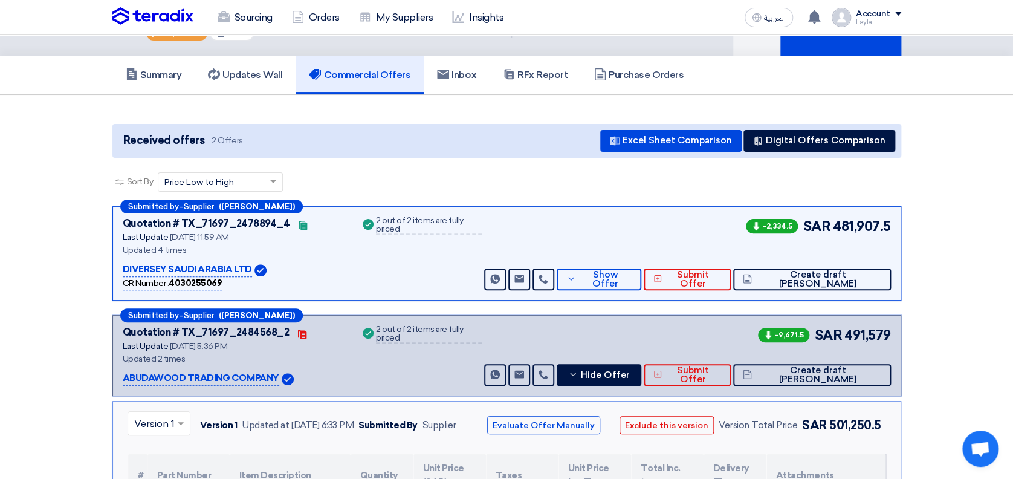
scroll to position [161, 0]
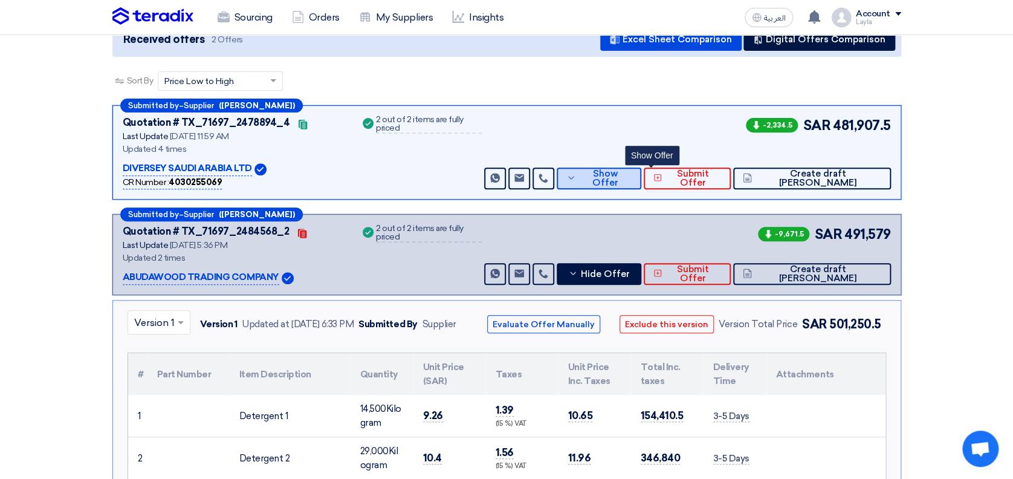
drag, startPoint x: 623, startPoint y: 181, endPoint x: 462, endPoint y: 174, distance: 161.0
click at [620, 181] on button "Show Offer" at bounding box center [599, 178] width 84 height 22
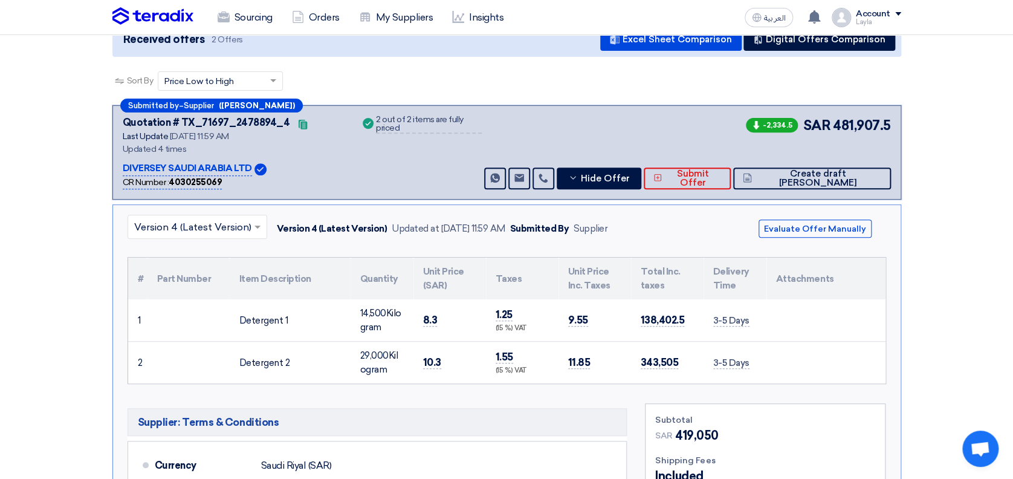
click at [181, 219] on input "text" at bounding box center [191, 228] width 114 height 20
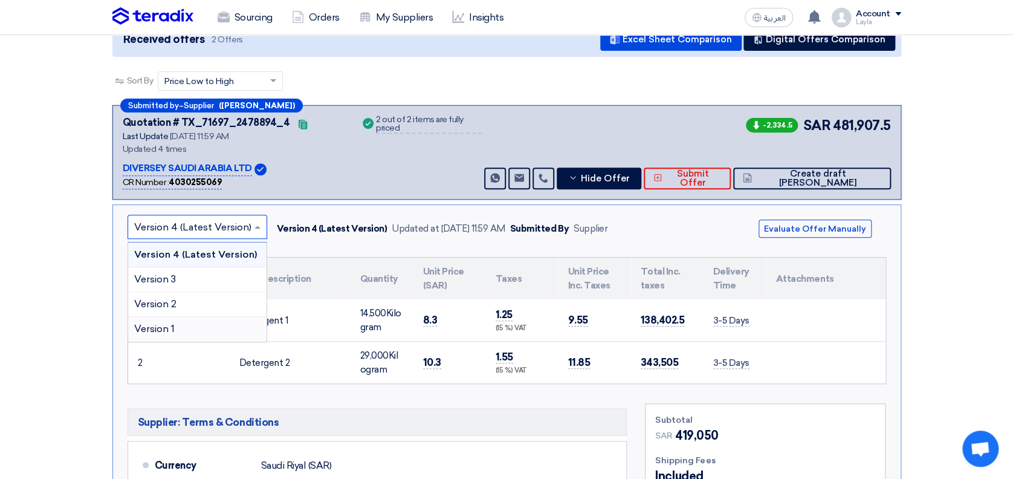
click at [182, 320] on div "Version 1" at bounding box center [197, 329] width 138 height 24
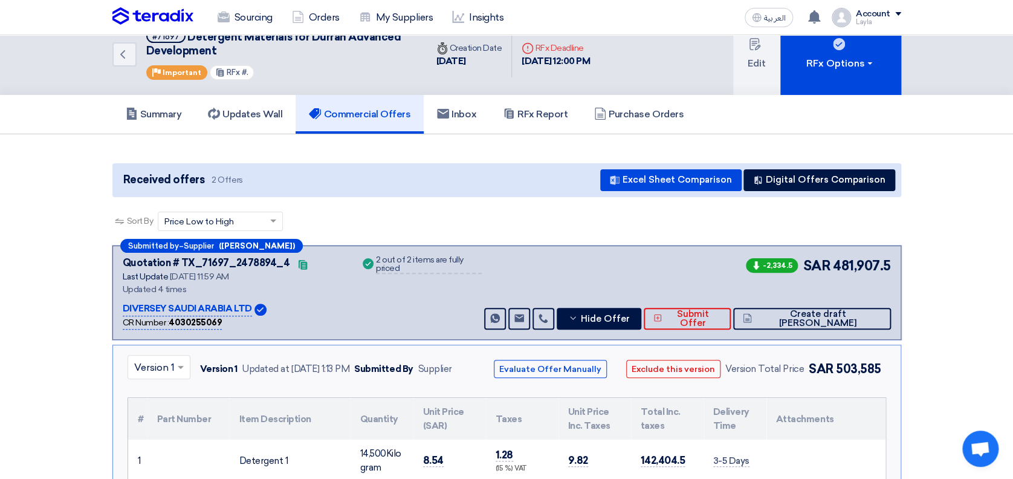
scroll to position [0, 0]
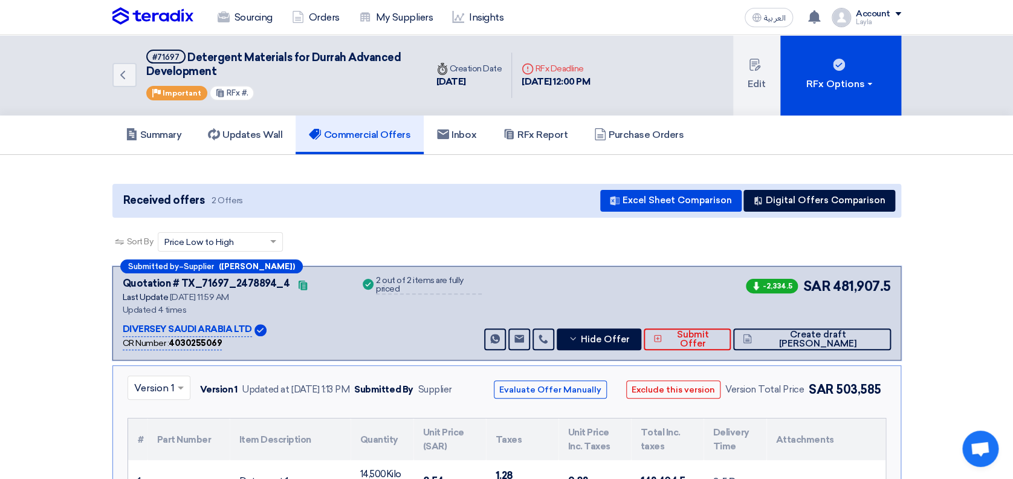
drag, startPoint x: 649, startPoint y: 247, endPoint x: 580, endPoint y: 230, distance: 70.2
click at [648, 247] on div "Sort By Sort by × Price Low to High ×" at bounding box center [506, 249] width 789 height 34
click at [384, 129] on h5 "Commercial Offers" at bounding box center [360, 135] width 102 height 12
click at [464, 140] on link "Inbox" at bounding box center [457, 134] width 66 height 39
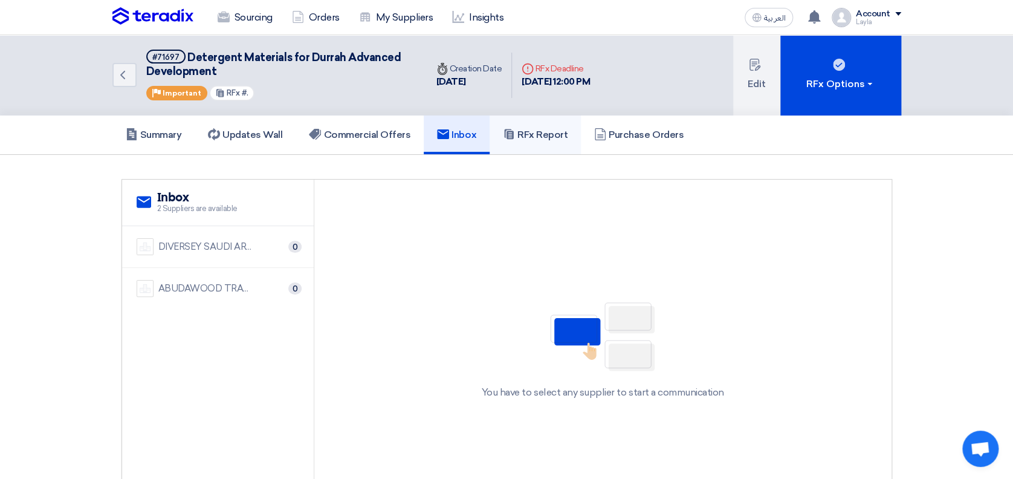
click at [515, 135] on icon at bounding box center [509, 134] width 12 height 12
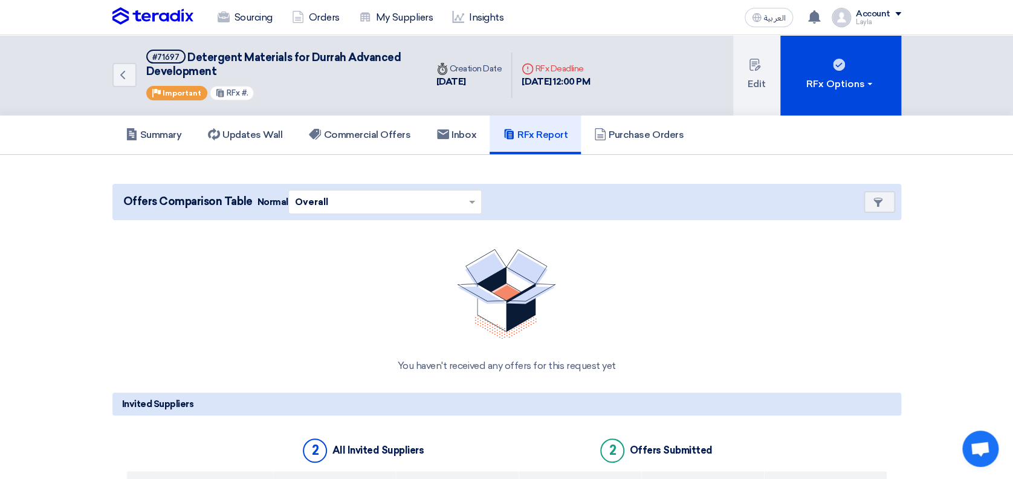
click at [707, 124] on div "Summary Updates Wall Commercial Offers Inbox RFx Report Purchase Orders" at bounding box center [506, 134] width 789 height 39
click at [581, 145] on link "RFx Report" at bounding box center [535, 134] width 91 height 39
click at [644, 141] on link "Purchase Orders" at bounding box center [639, 134] width 116 height 39
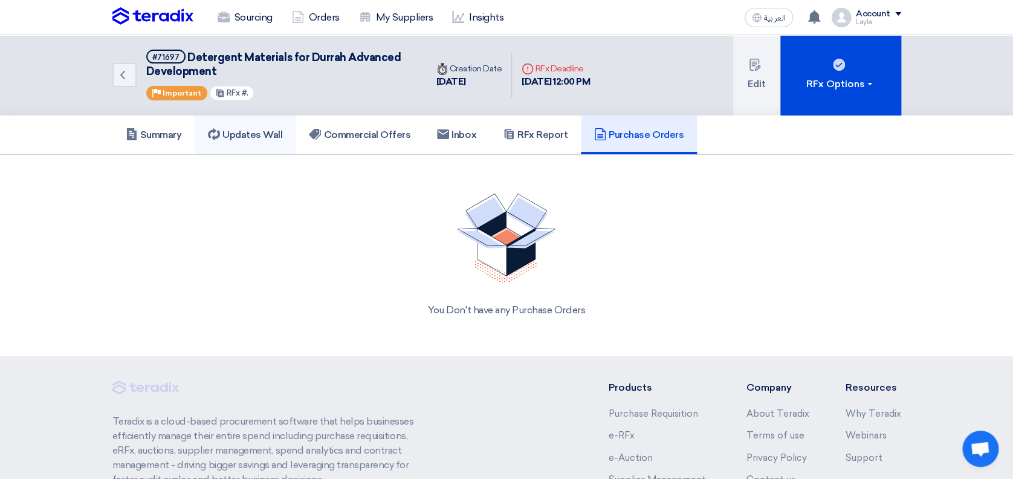
click at [263, 137] on h5 "Updates Wall" at bounding box center [245, 135] width 74 height 12
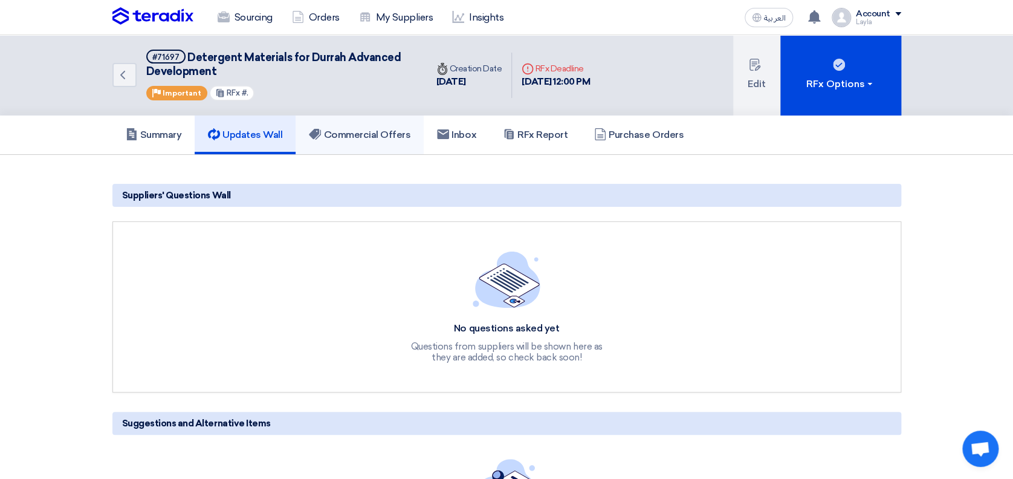
click at [355, 138] on h5 "Commercial Offers" at bounding box center [360, 135] width 102 height 12
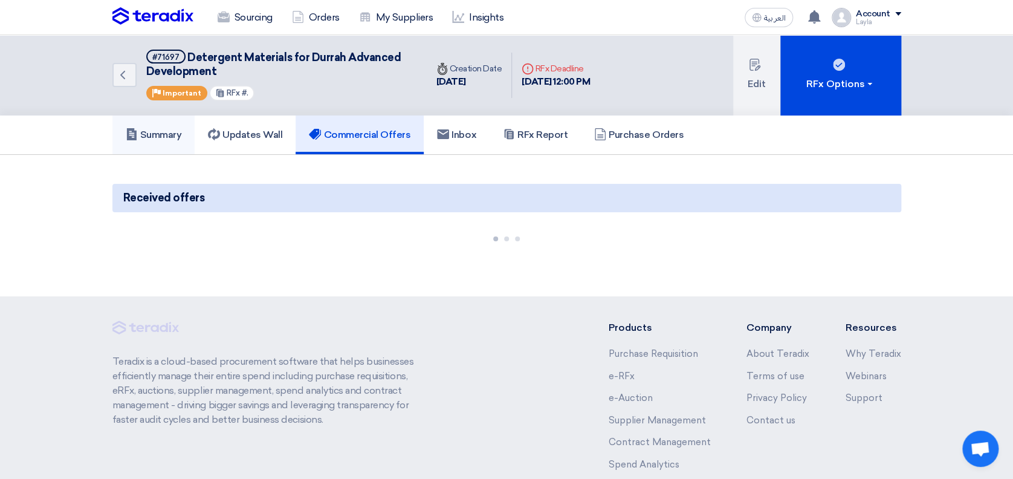
click at [129, 138] on use at bounding box center [131, 134] width 10 height 12
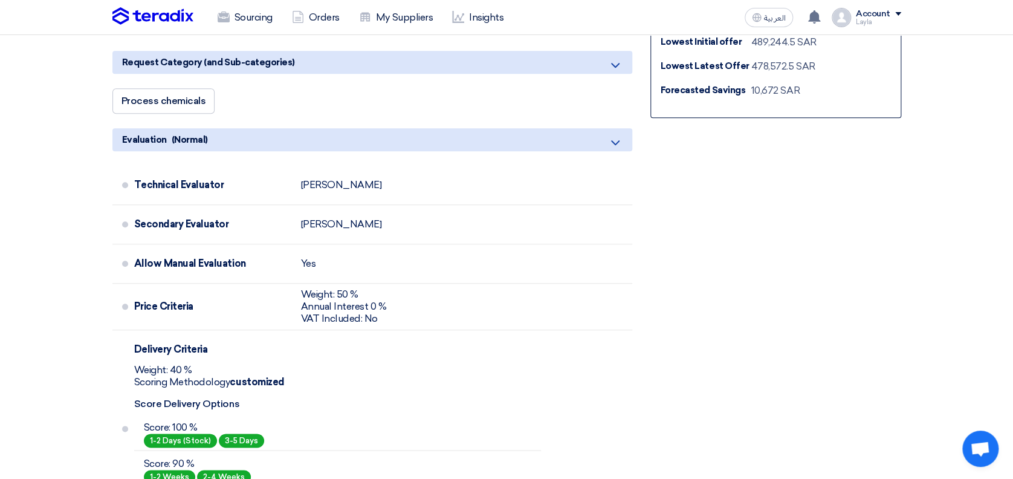
scroll to position [322, 0]
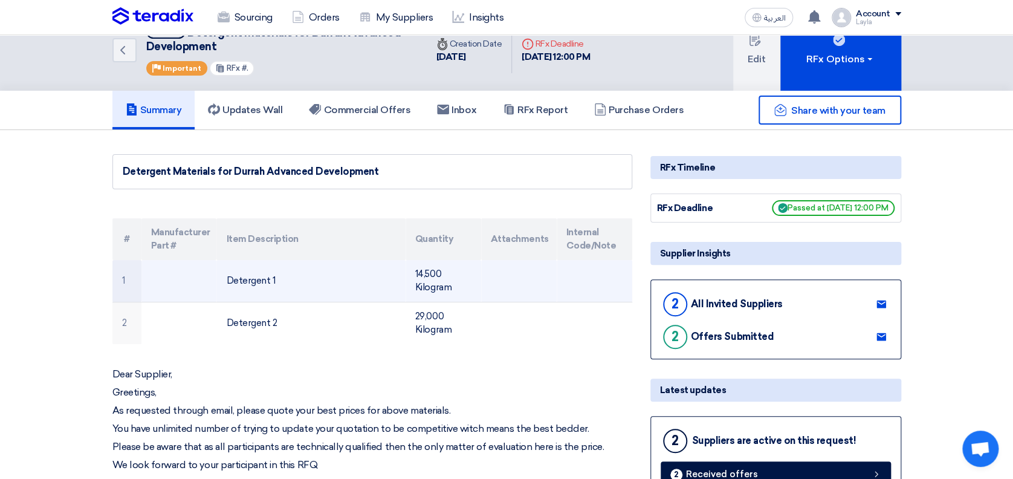
scroll to position [0, 0]
